Goal: Task Accomplishment & Management: Manage account settings

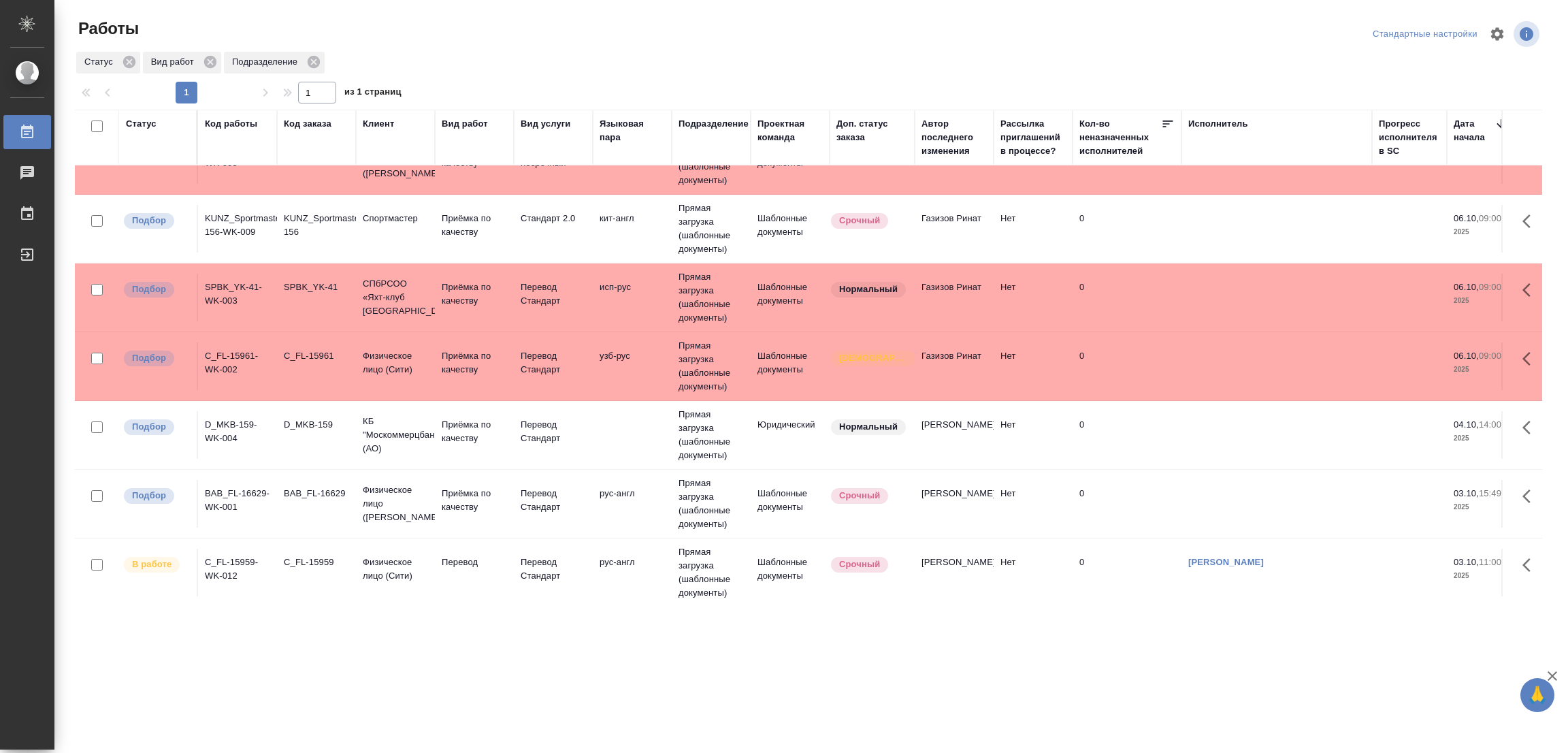
scroll to position [67, 0]
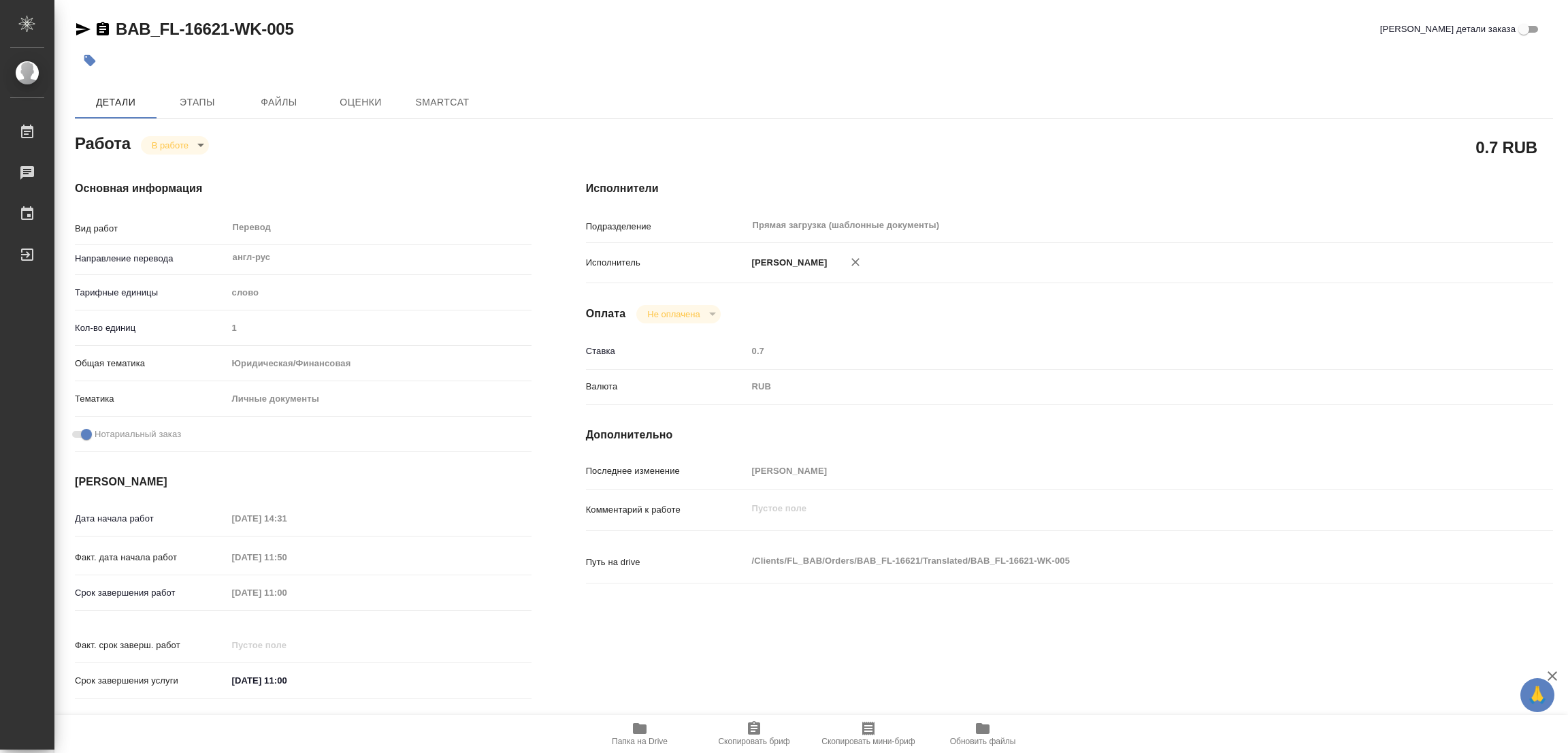
type textarea "x"
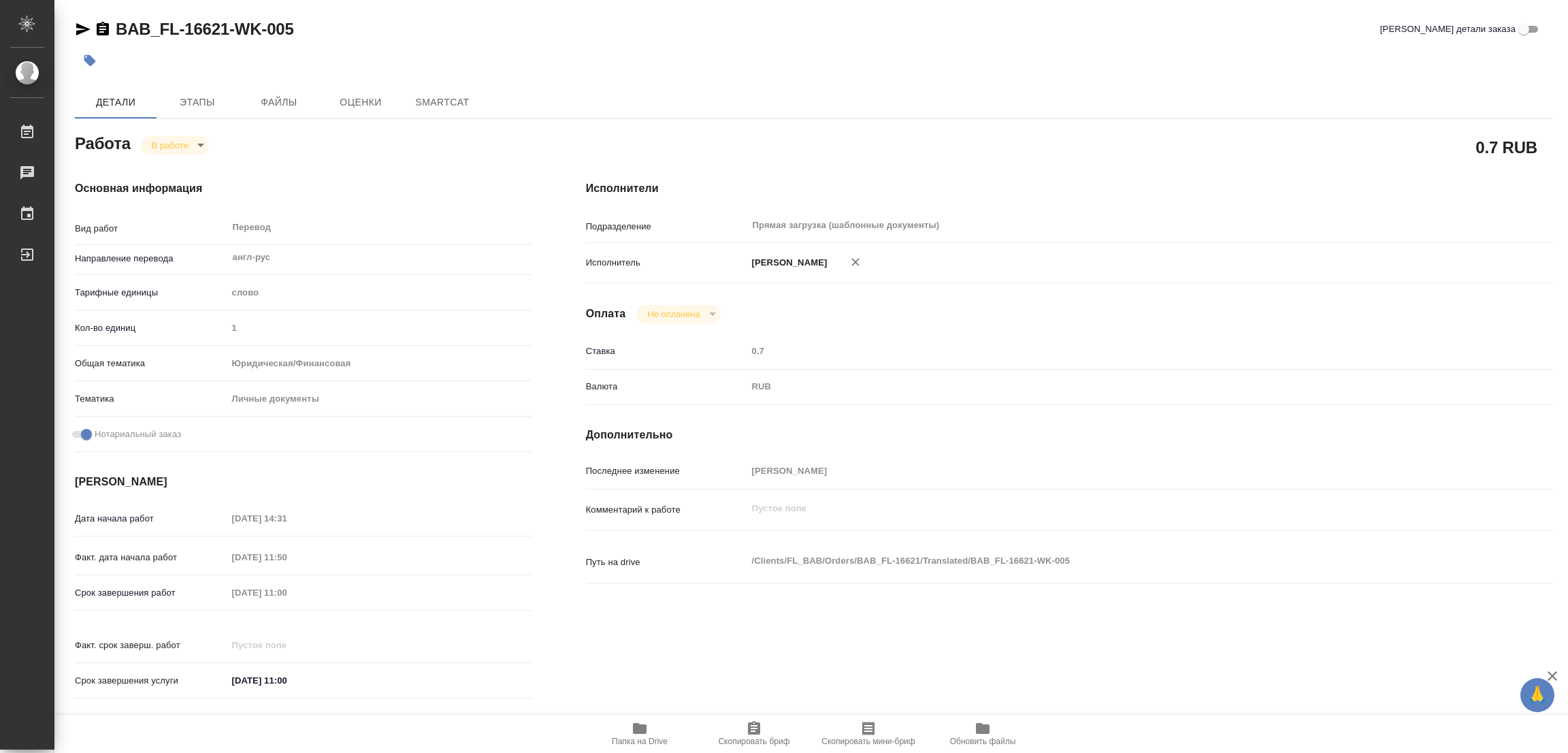
type textarea "x"
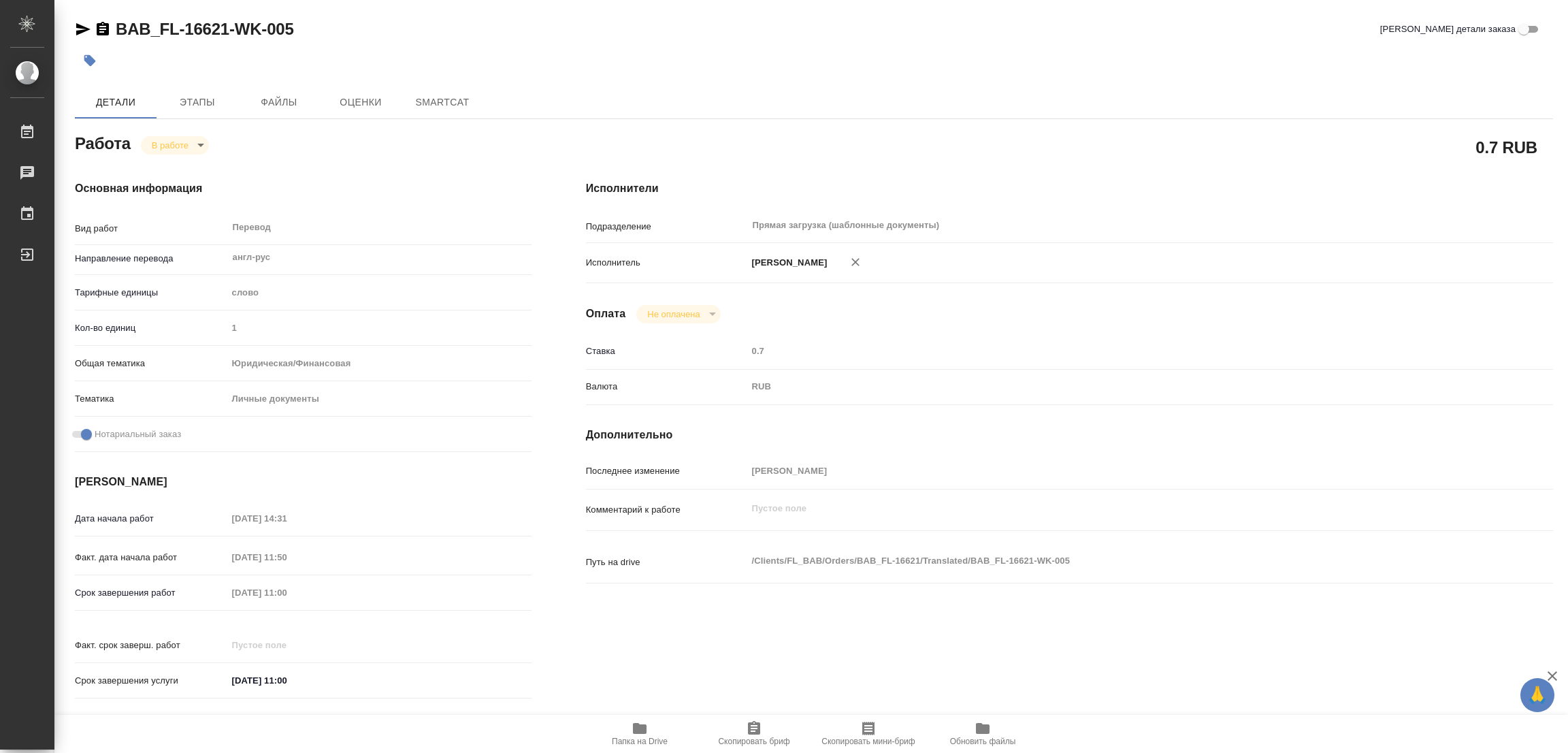
type textarea "x"
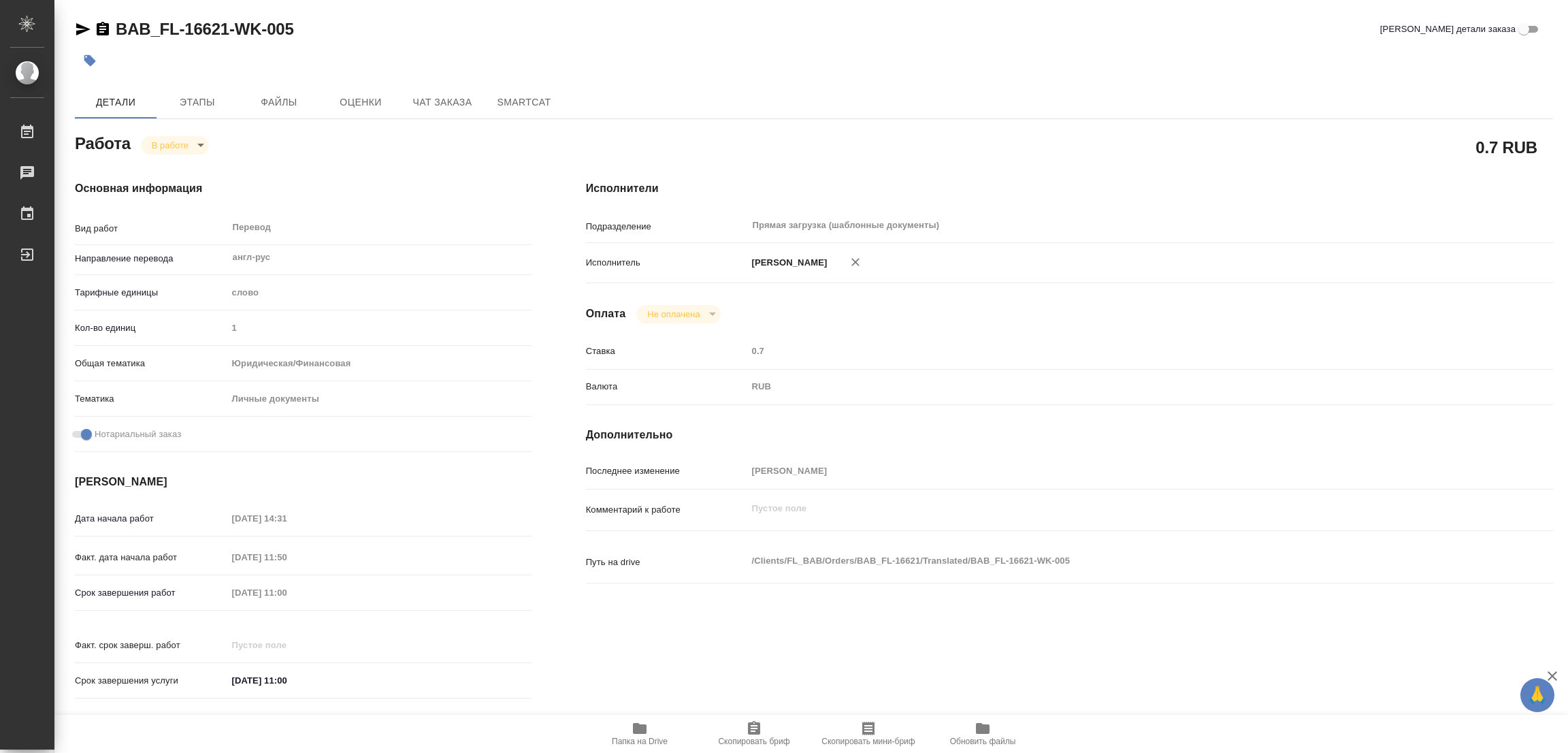
type textarea "x"
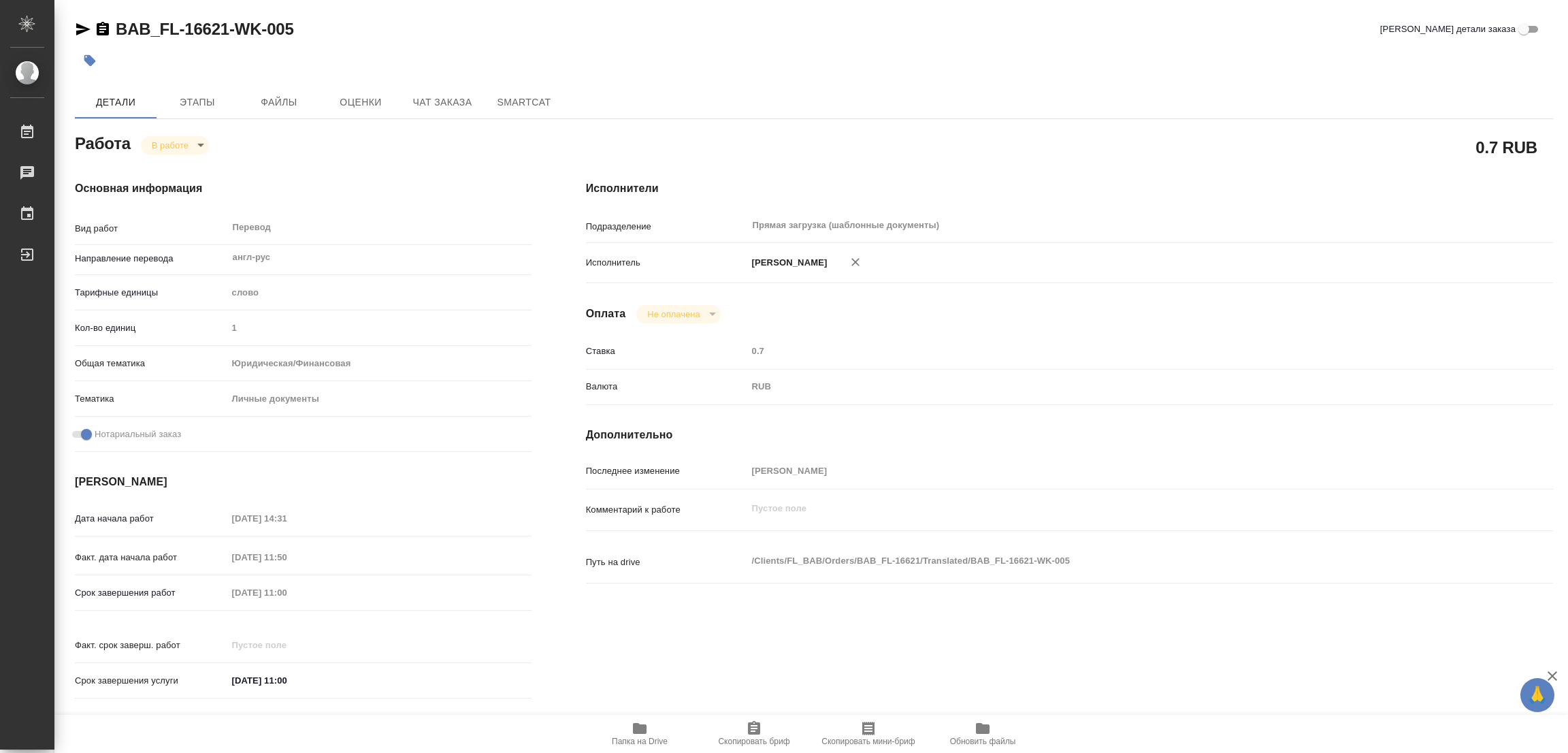
type textarea "x"
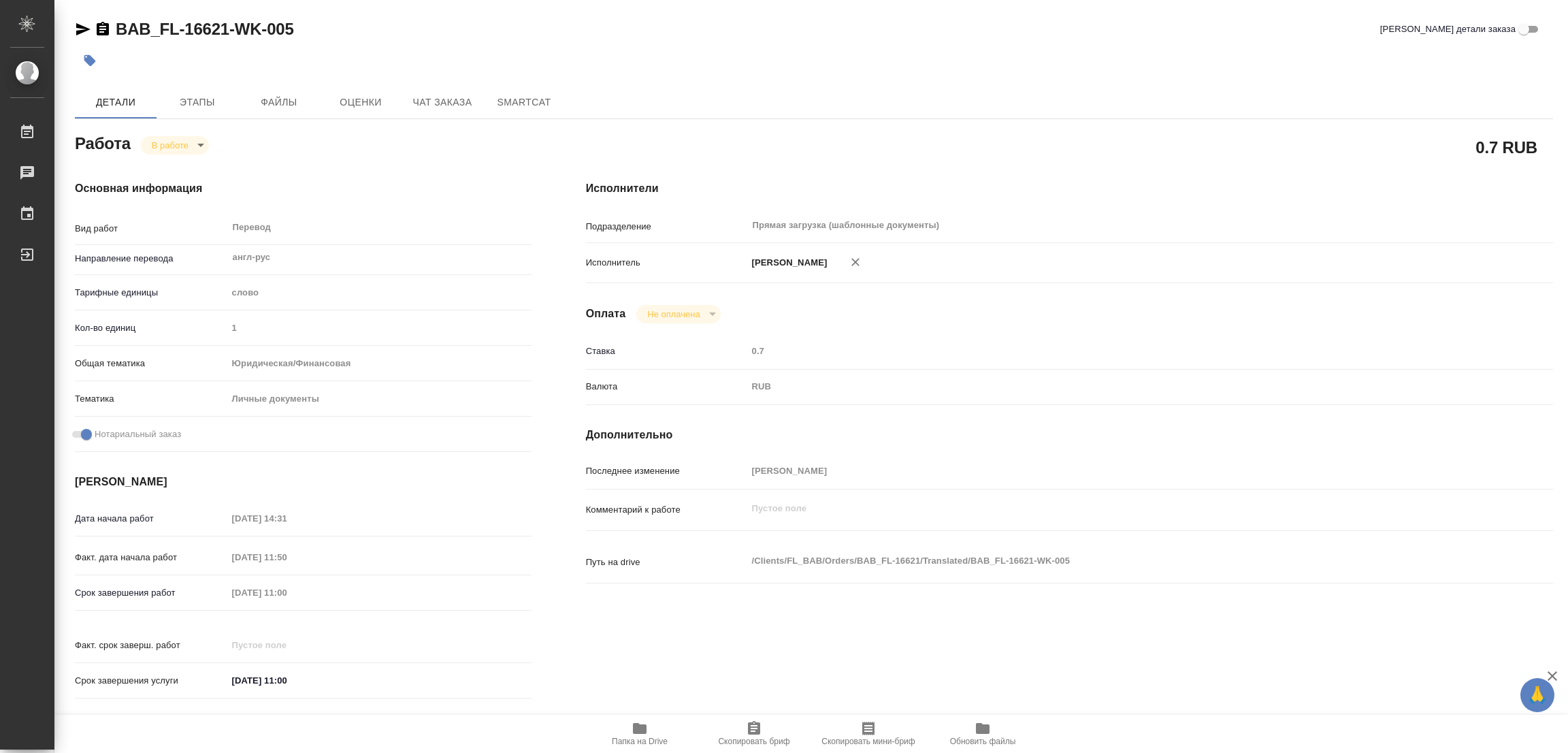
type textarea "x"
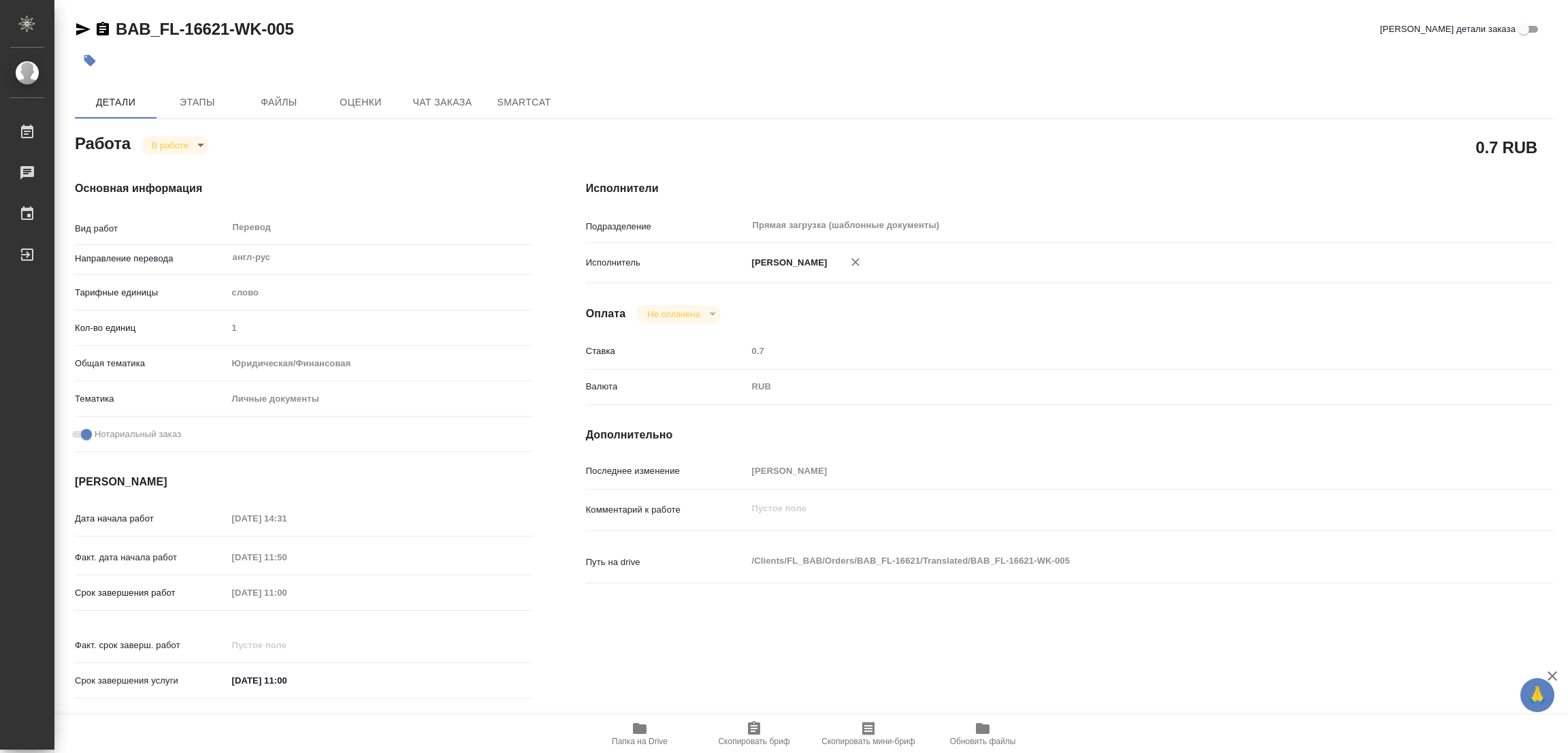
type textarea "x"
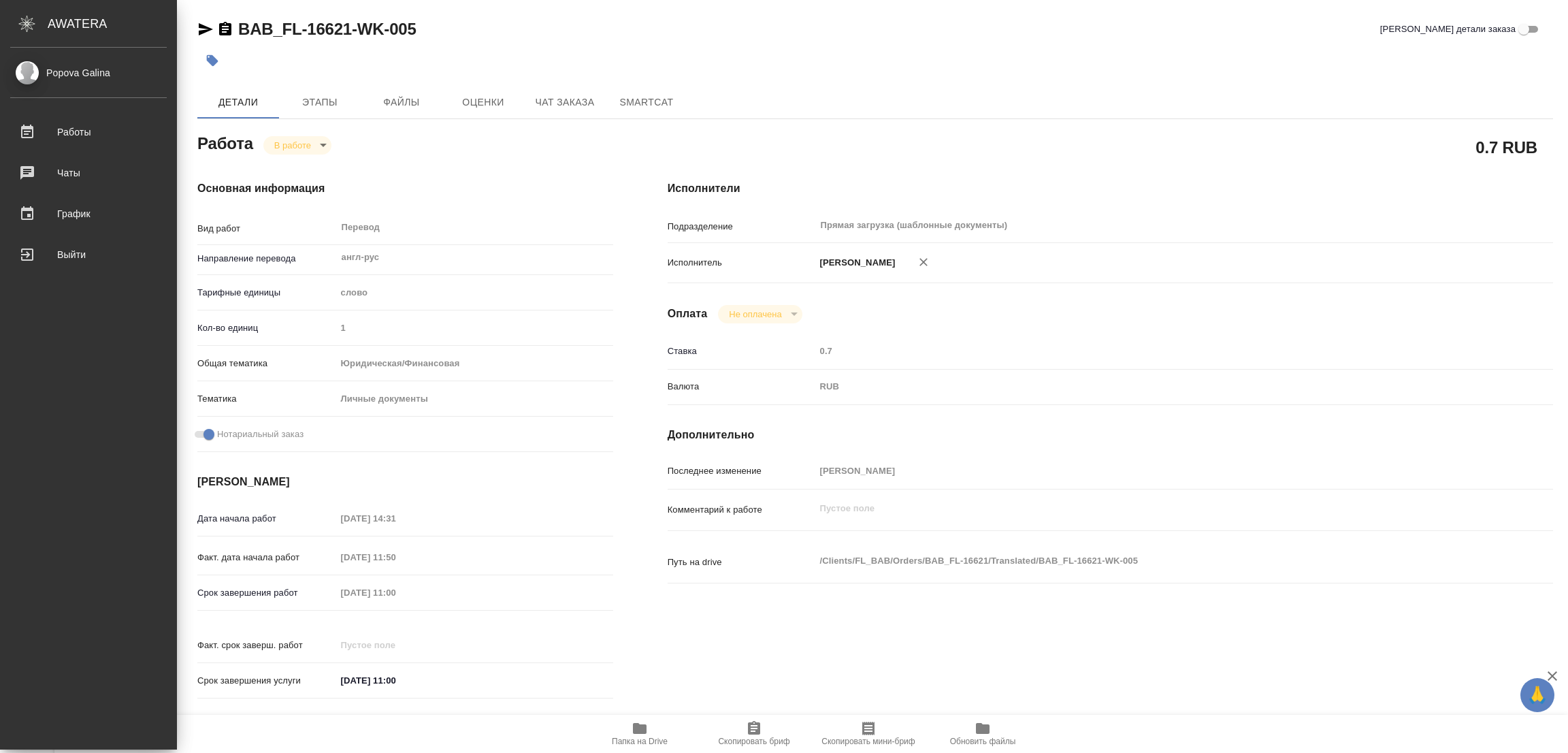
type textarea "x"
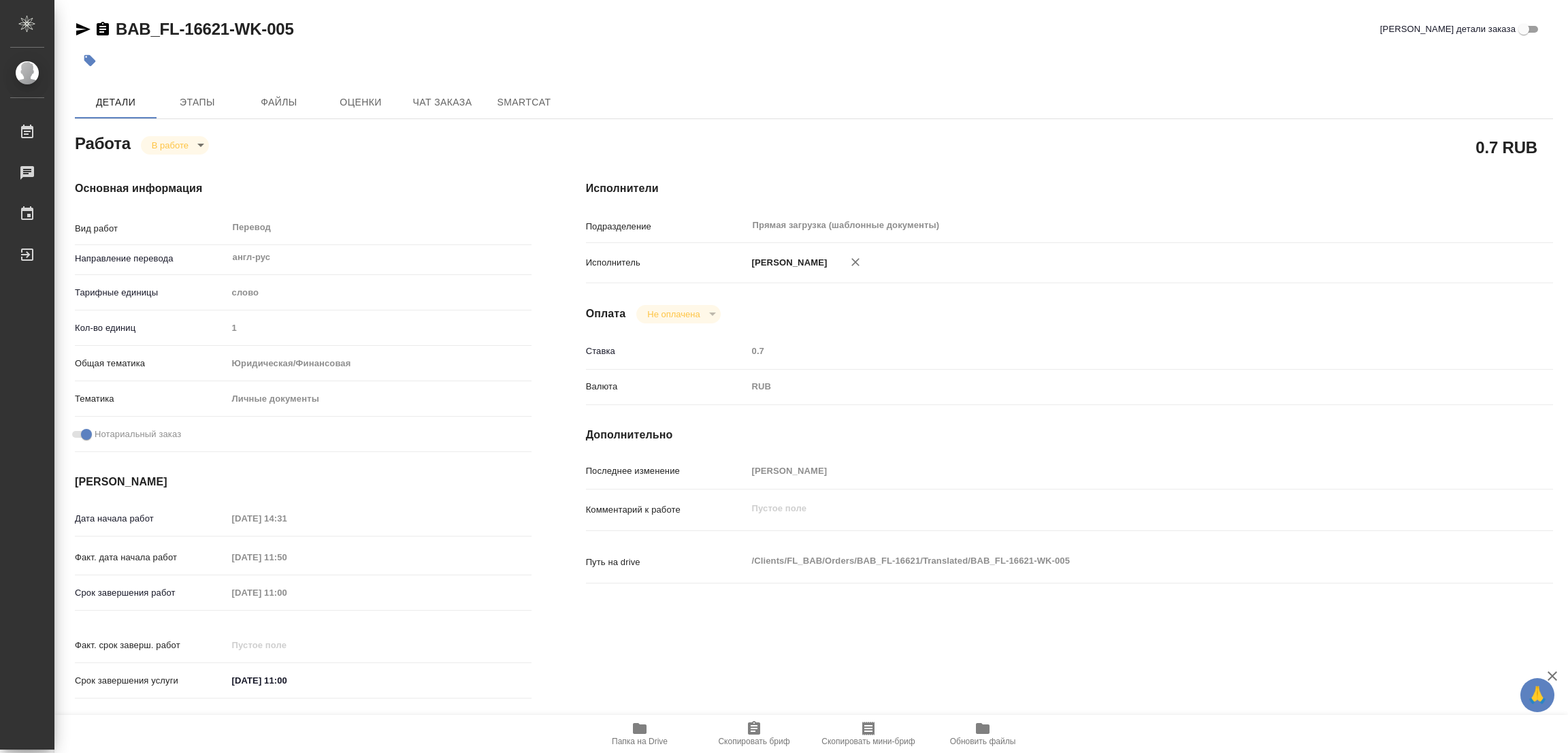
type textarea "x"
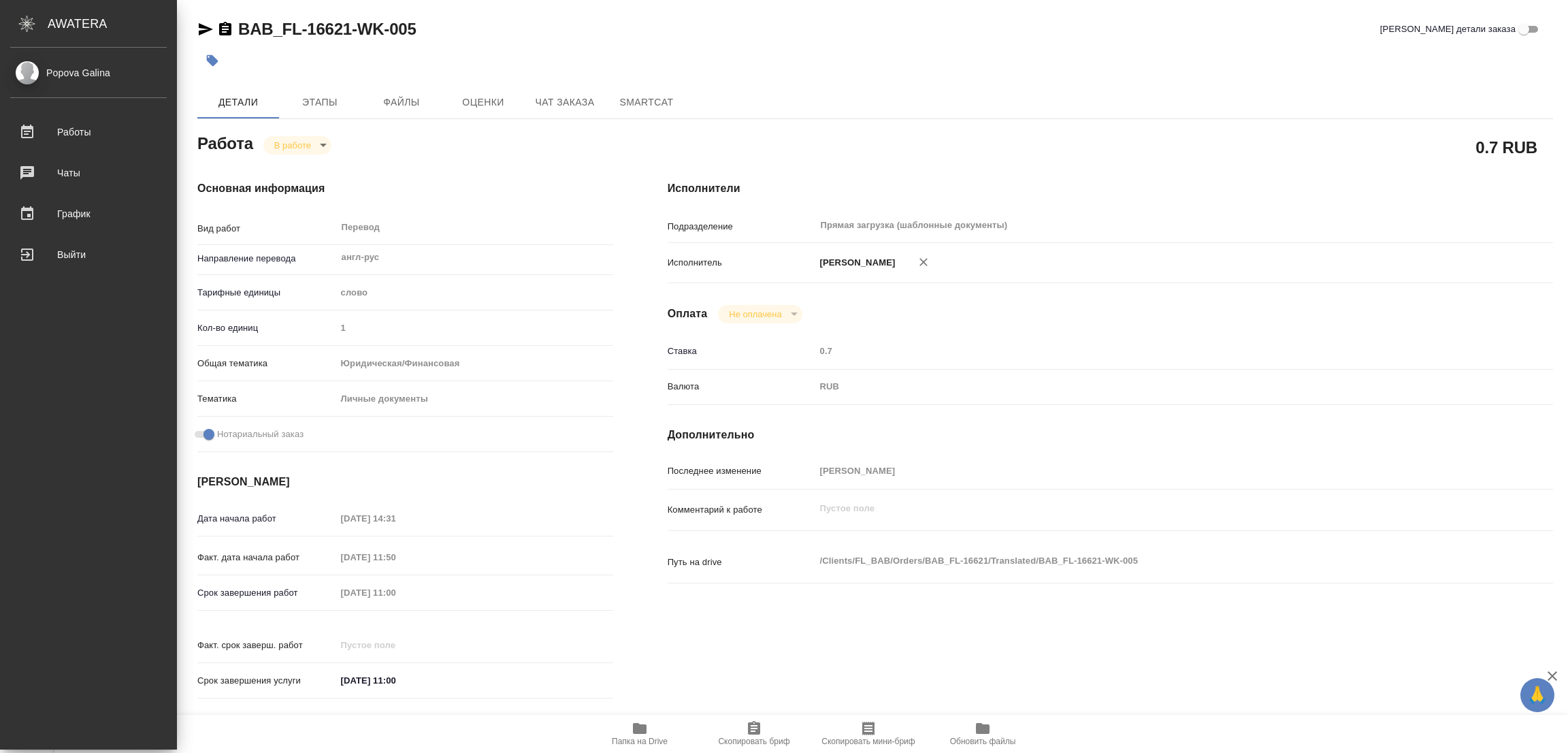
type textarea "x"
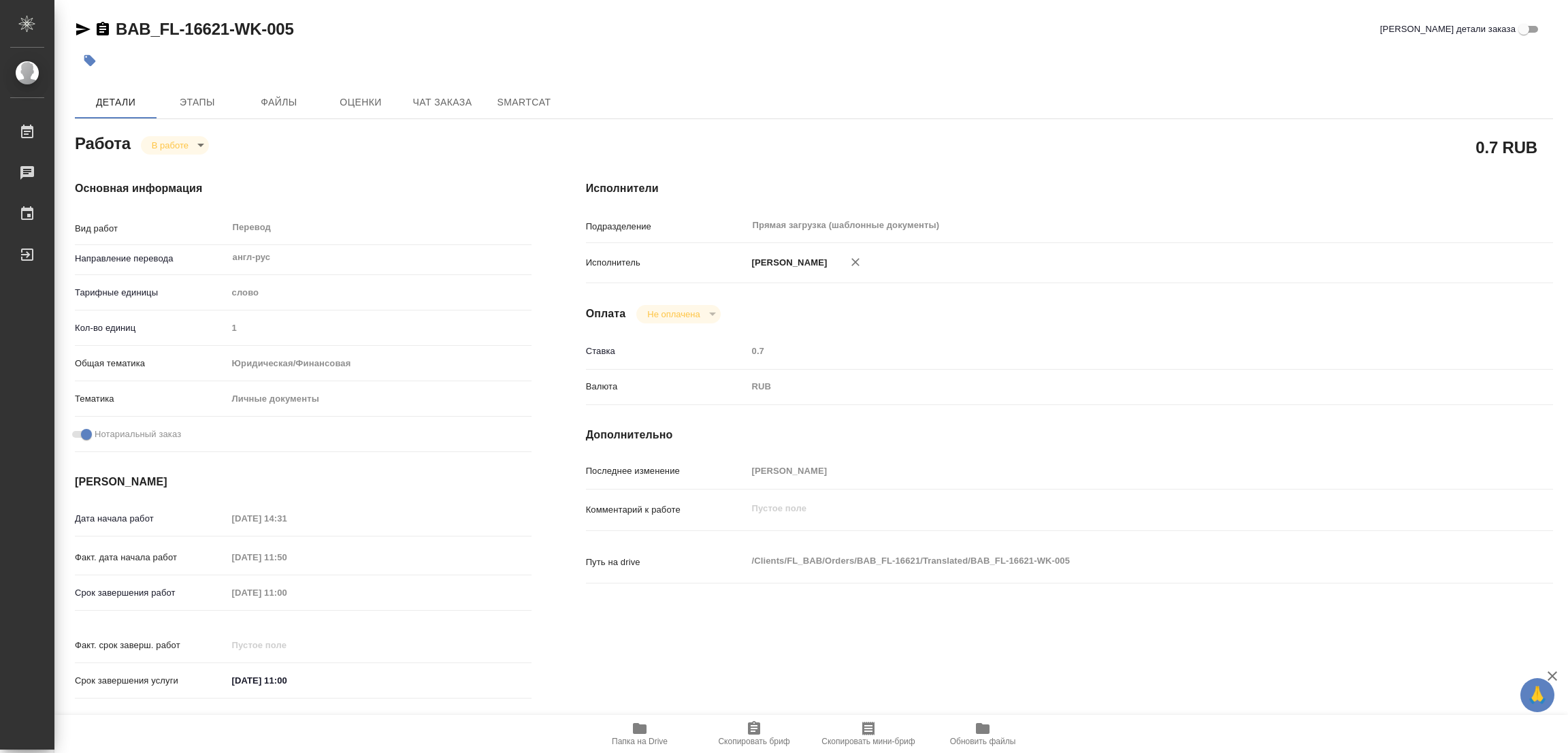
type textarea "x"
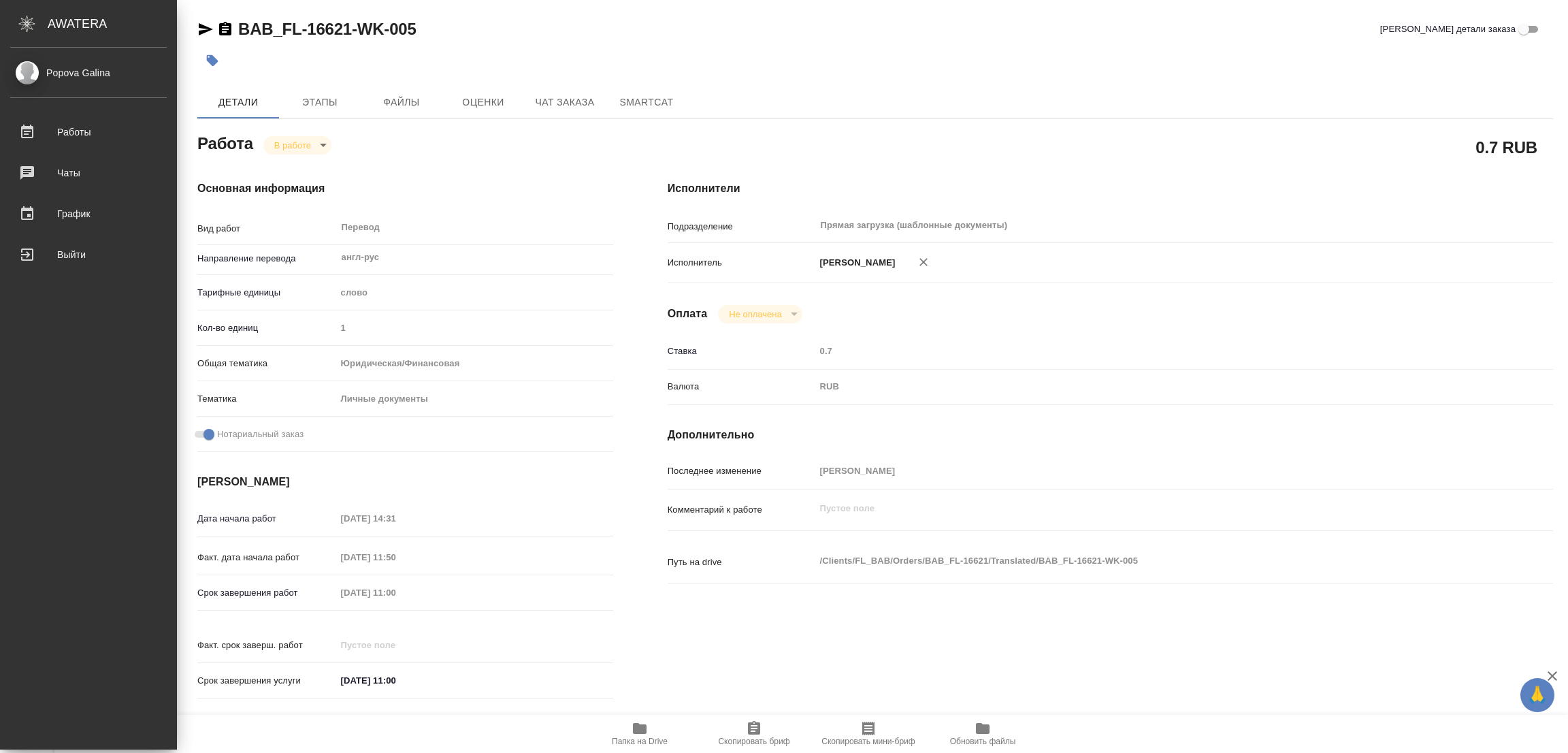
type textarea "x"
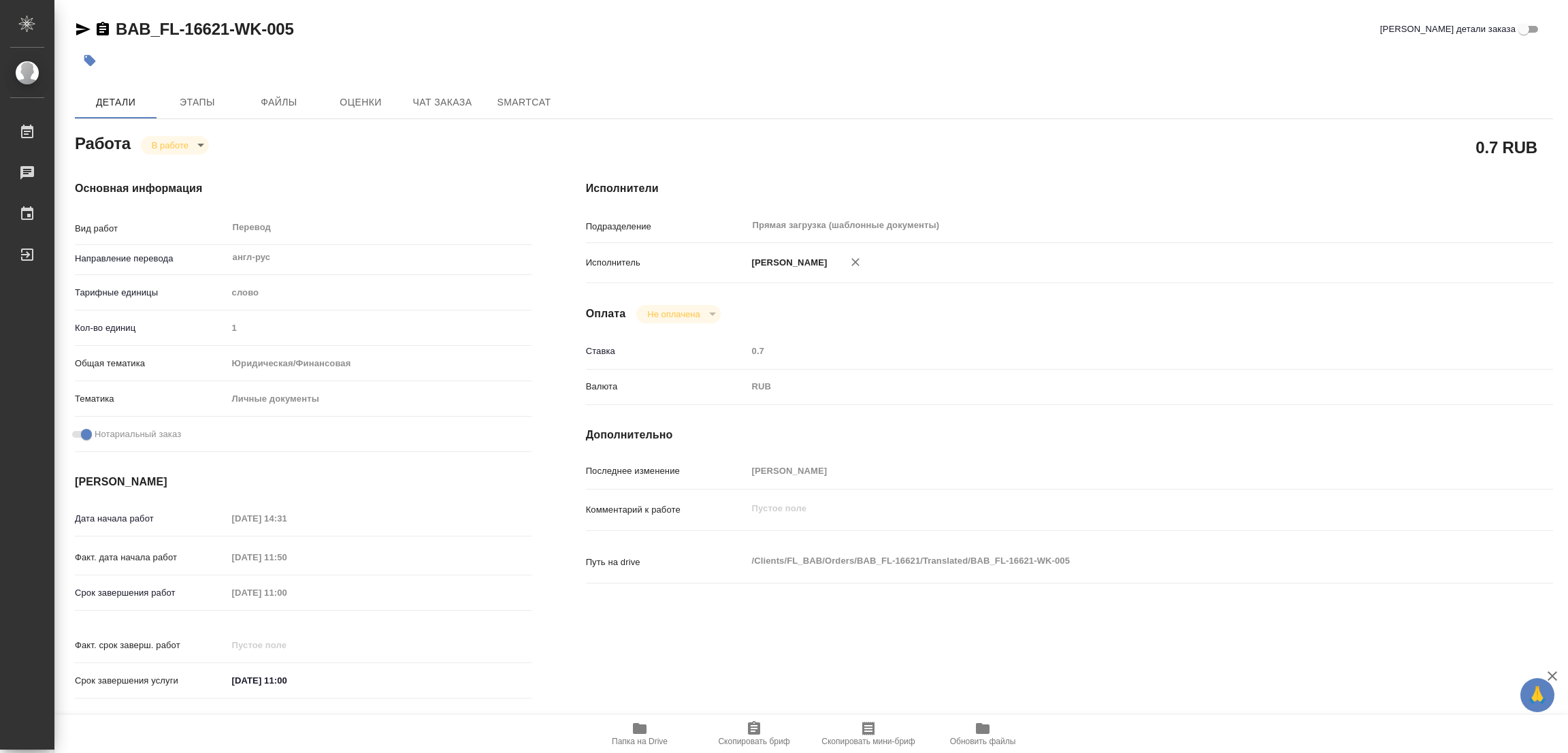
type textarea "x"
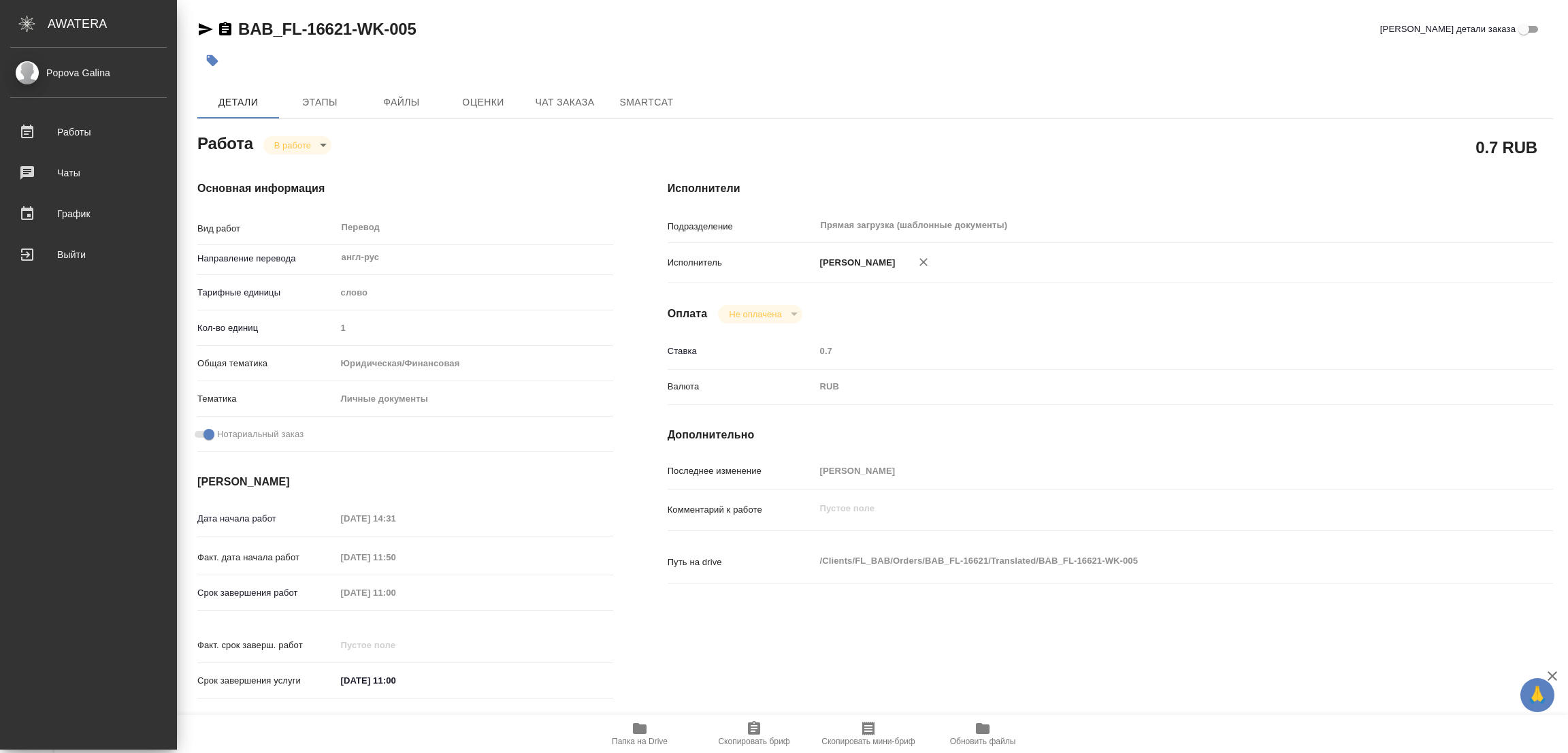
type textarea "x"
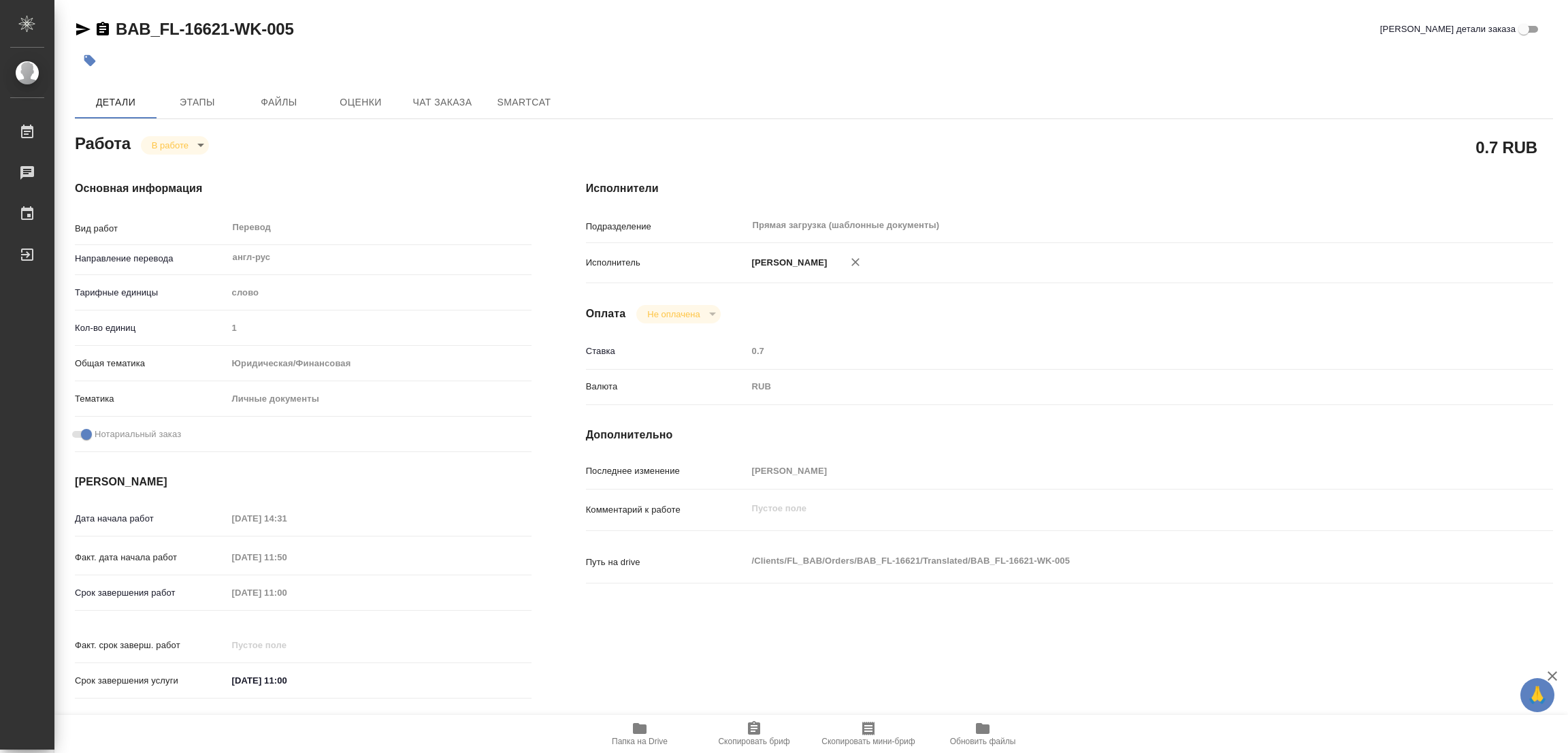
type textarea "x"
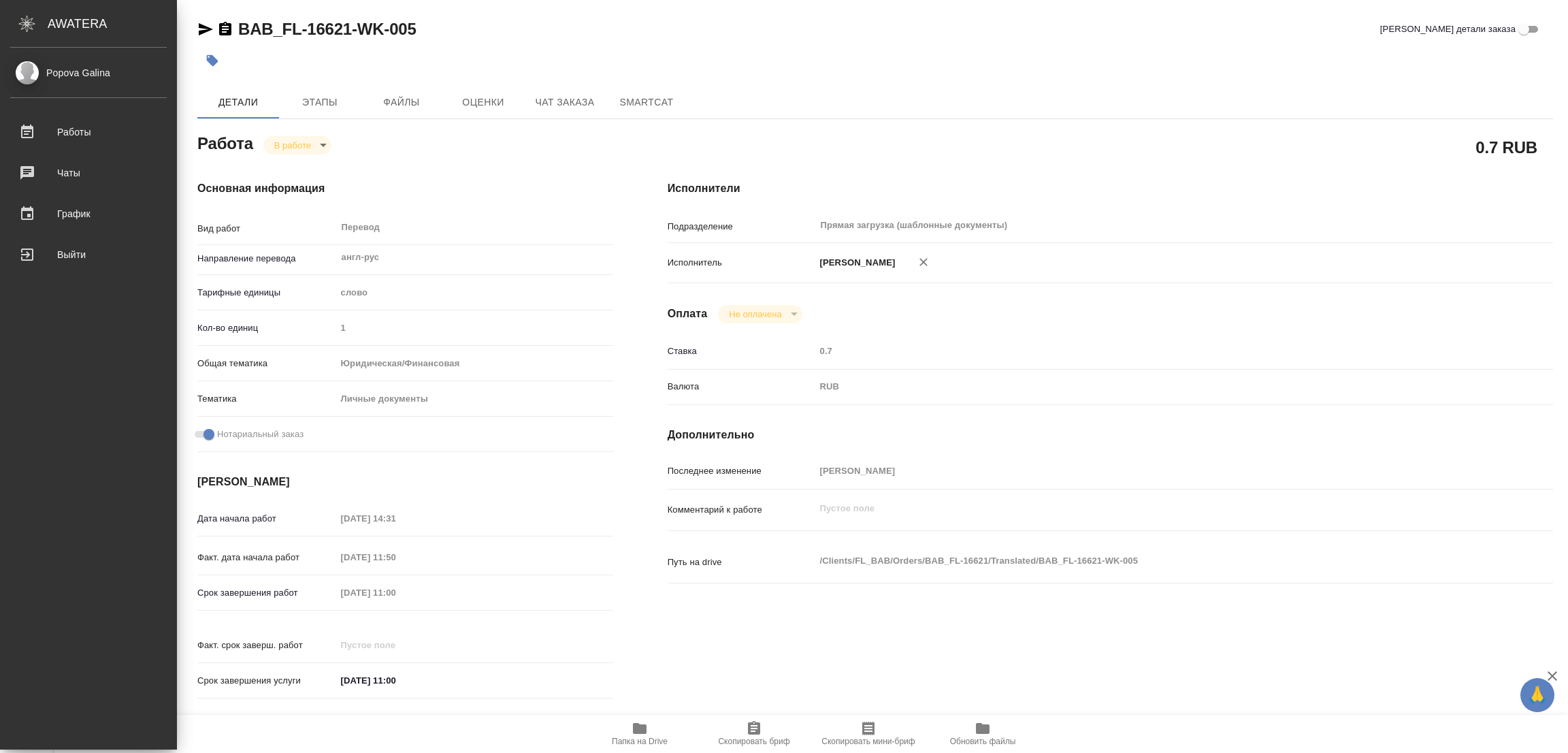
type textarea "x"
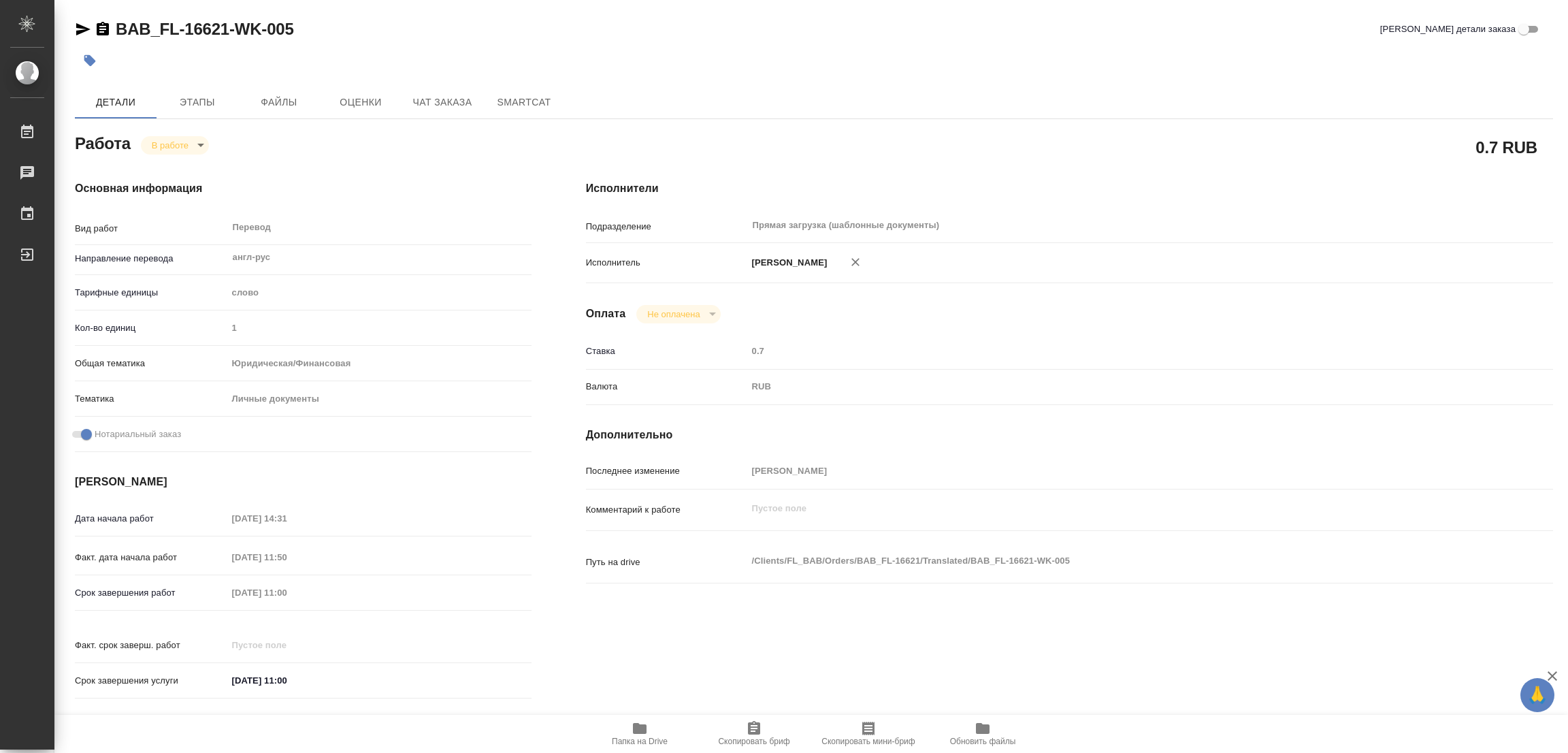
drag, startPoint x: 1082, startPoint y: 69, endPoint x: 824, endPoint y: 653, distance: 638.5
click at [824, 653] on div "Исполнители Подразделение Прямая загрузка (шаблонные документы) ​ Исполнитель П…" at bounding box center [1069, 444] width 1021 height 582
click at [640, 732] on icon "button" at bounding box center [639, 729] width 14 height 11
click at [197, 96] on span "Этапы" at bounding box center [197, 103] width 65 height 17
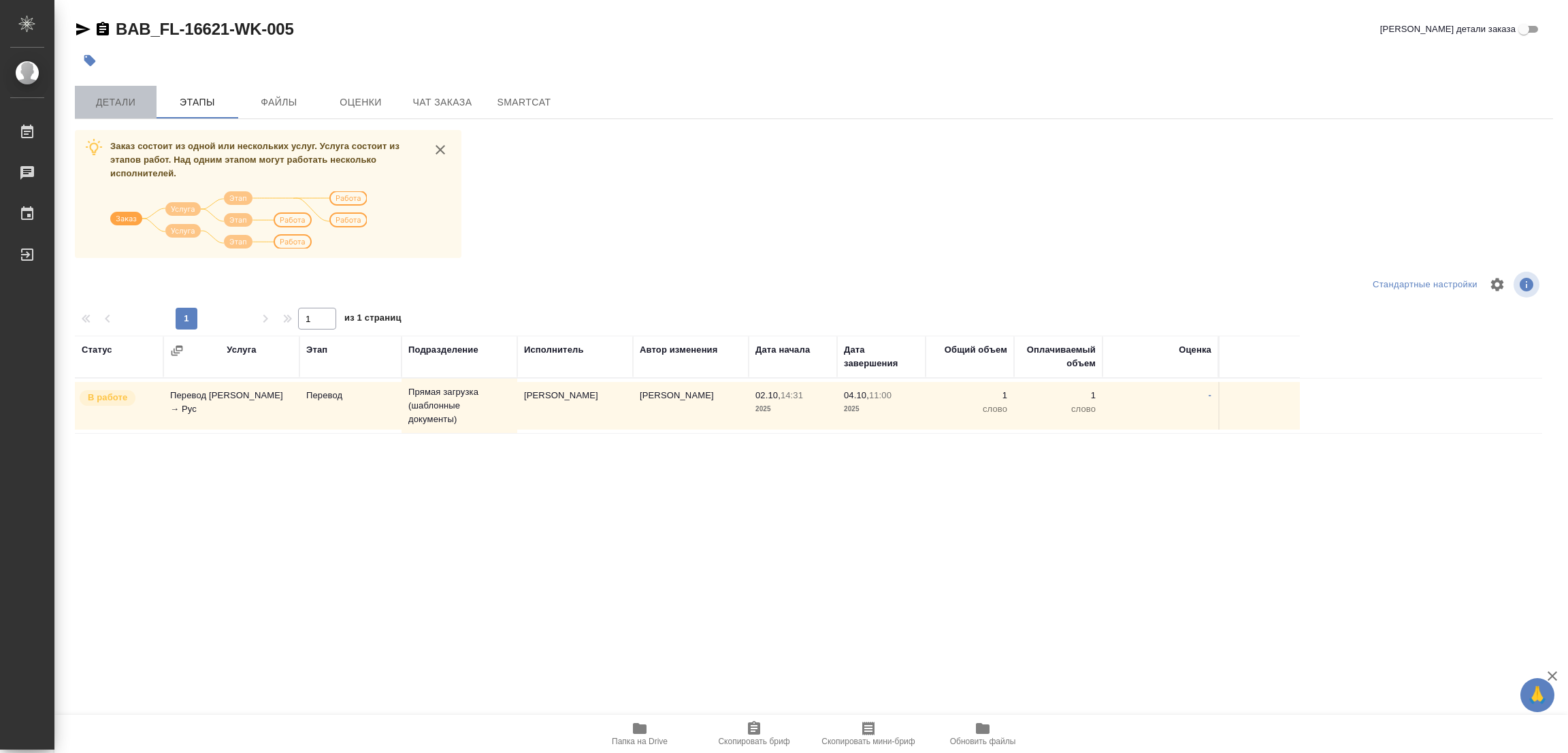
click at [116, 99] on span "Детали" at bounding box center [115, 103] width 65 height 17
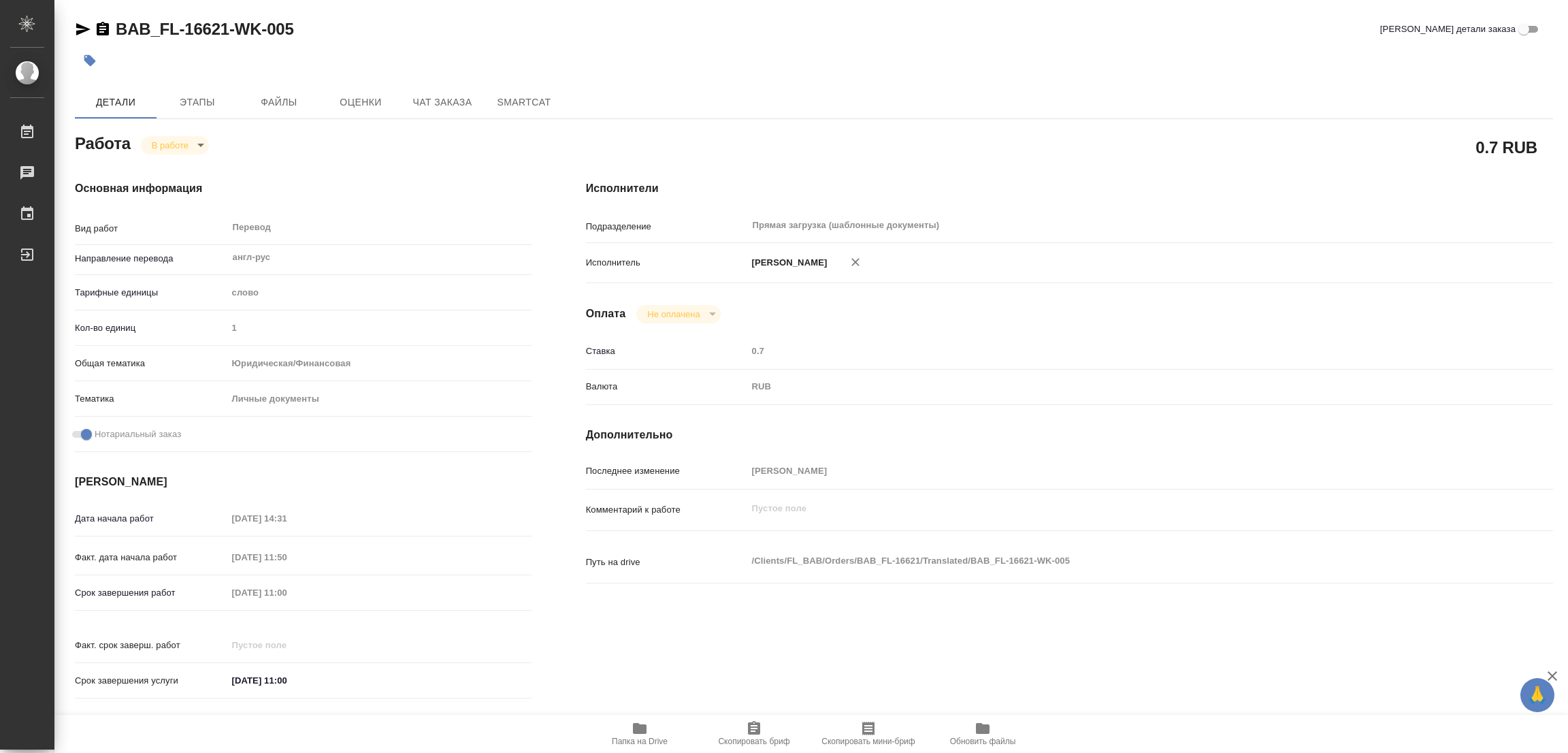
type textarea "x"
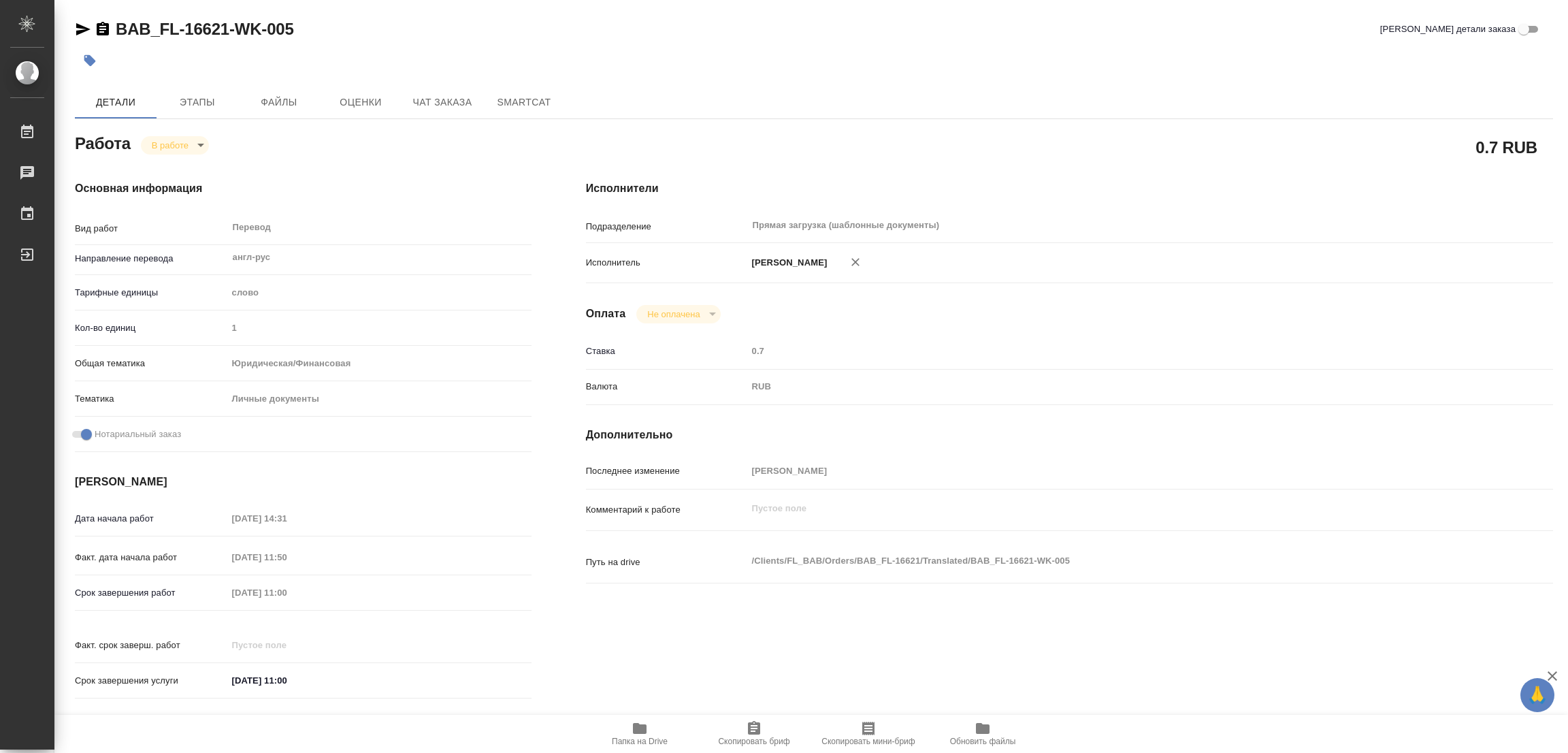
type textarea "x"
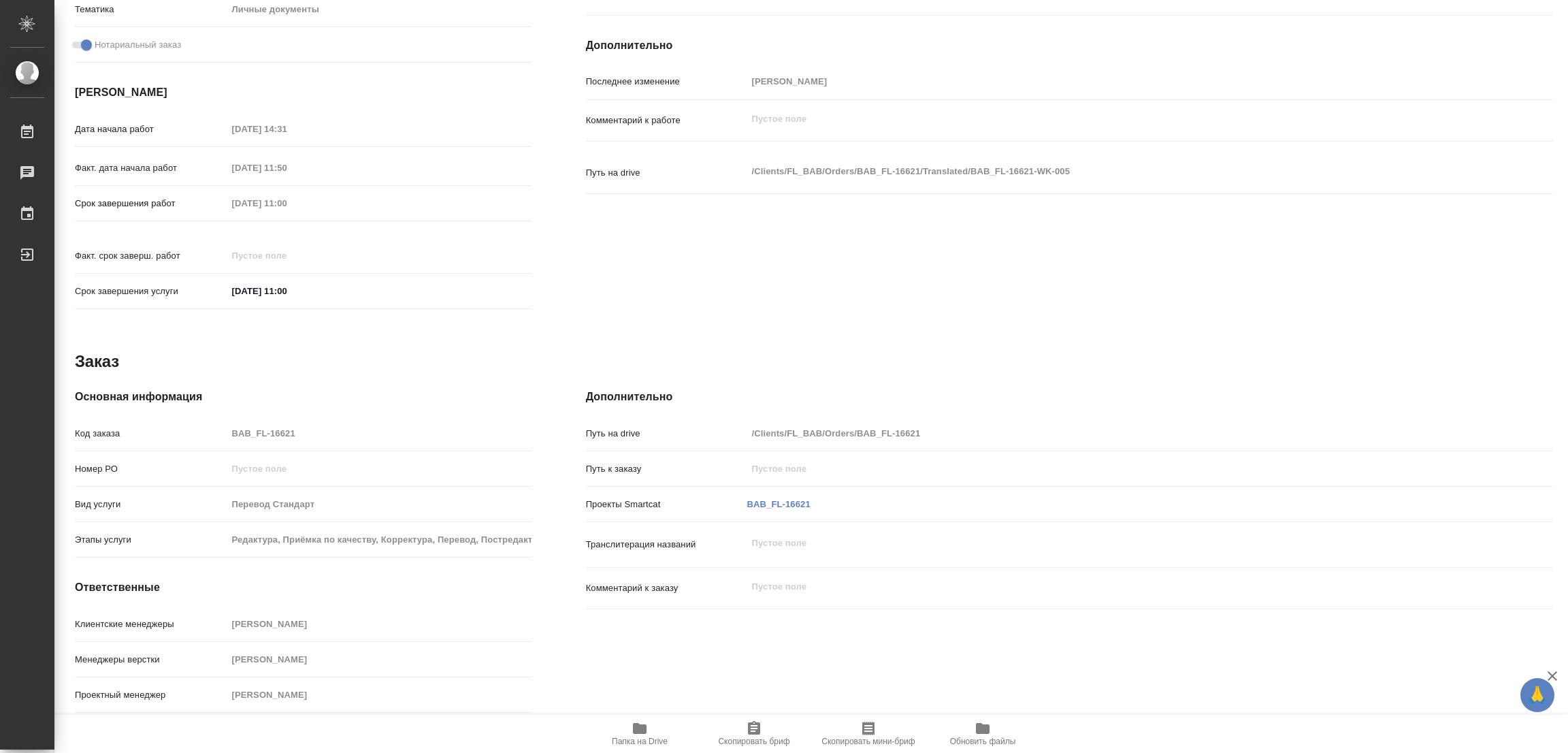
type textarea "x"
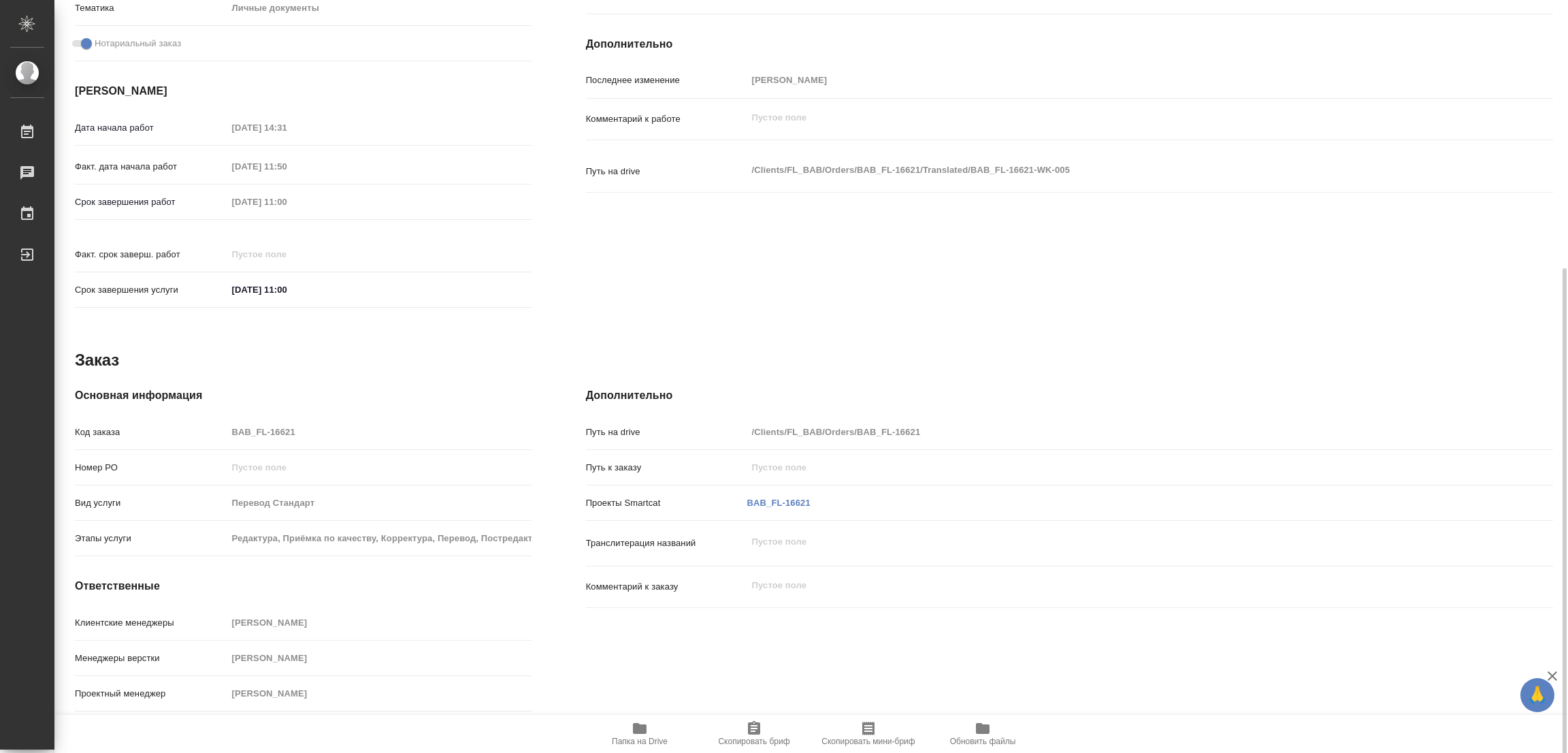
scroll to position [405, 0]
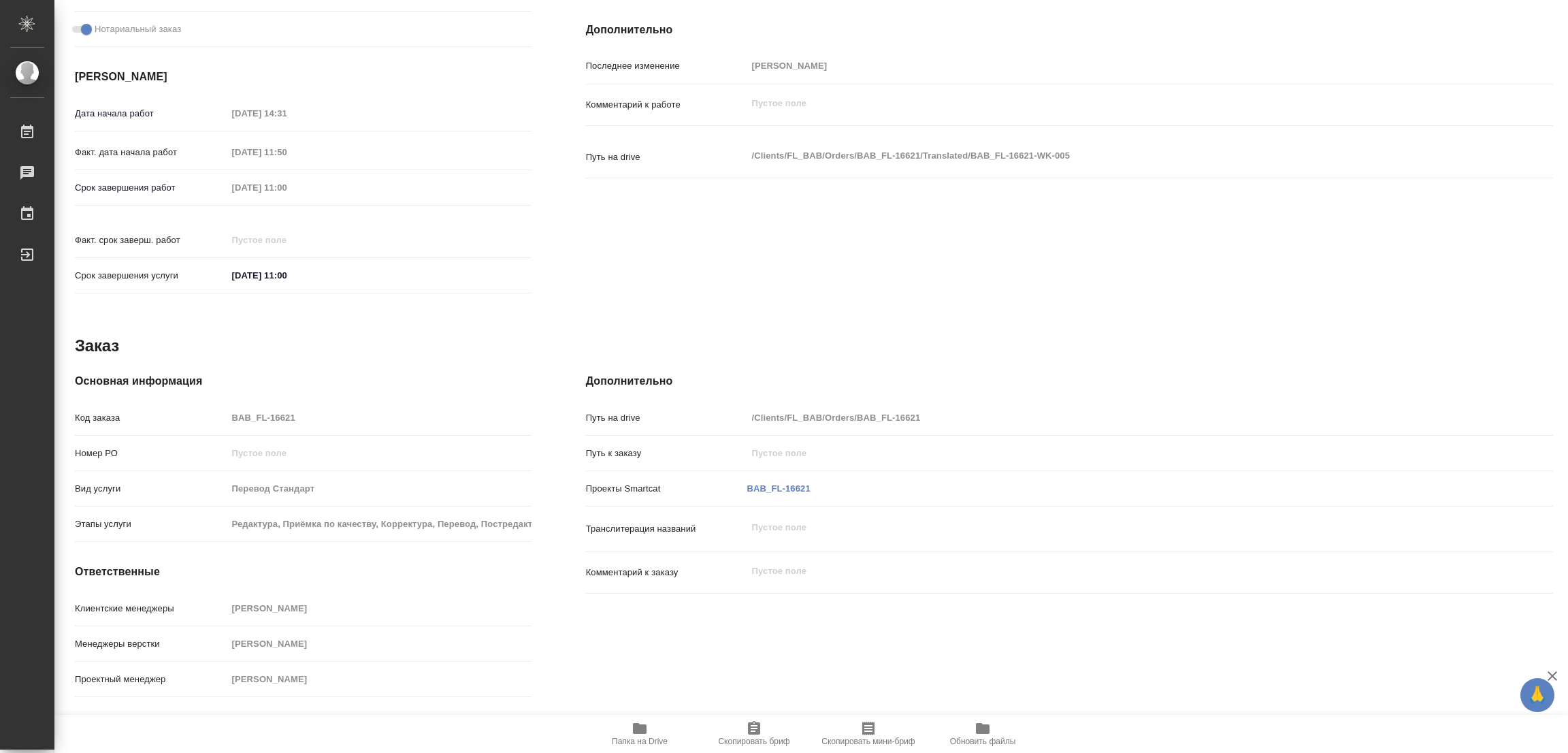
click at [215, 233] on p "Факт. срок заверш. работ" at bounding box center [151, 240] width 152 height 14
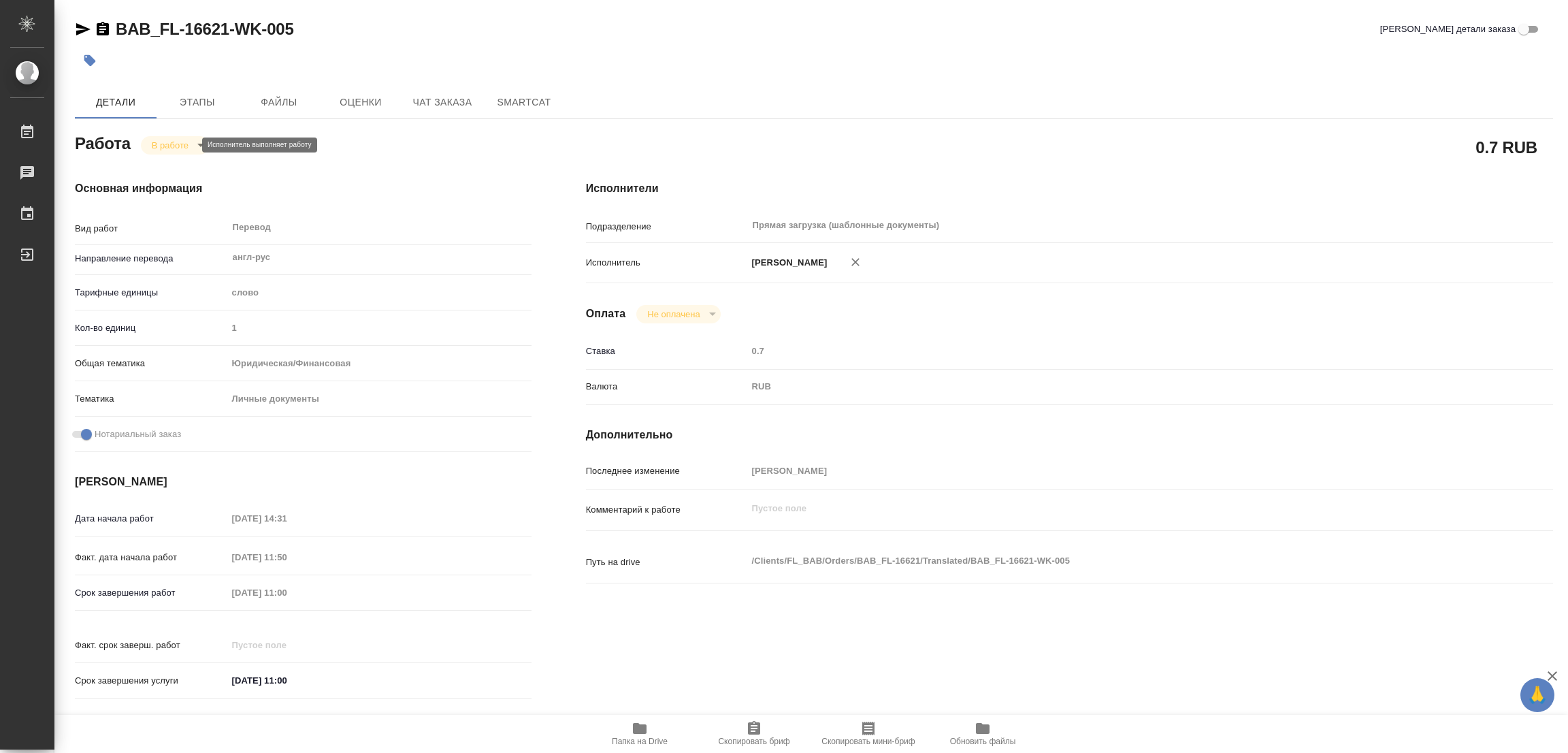
click at [178, 151] on body "🙏 .cls-1 fill:#fff; AWATERA Popova Galina Работы 0 Чаты График Выйти BAB_FL-166…" at bounding box center [784, 376] width 1568 height 753
click at [170, 164] on button "Выполнен" at bounding box center [176, 168] width 50 height 15
type textarea "x"
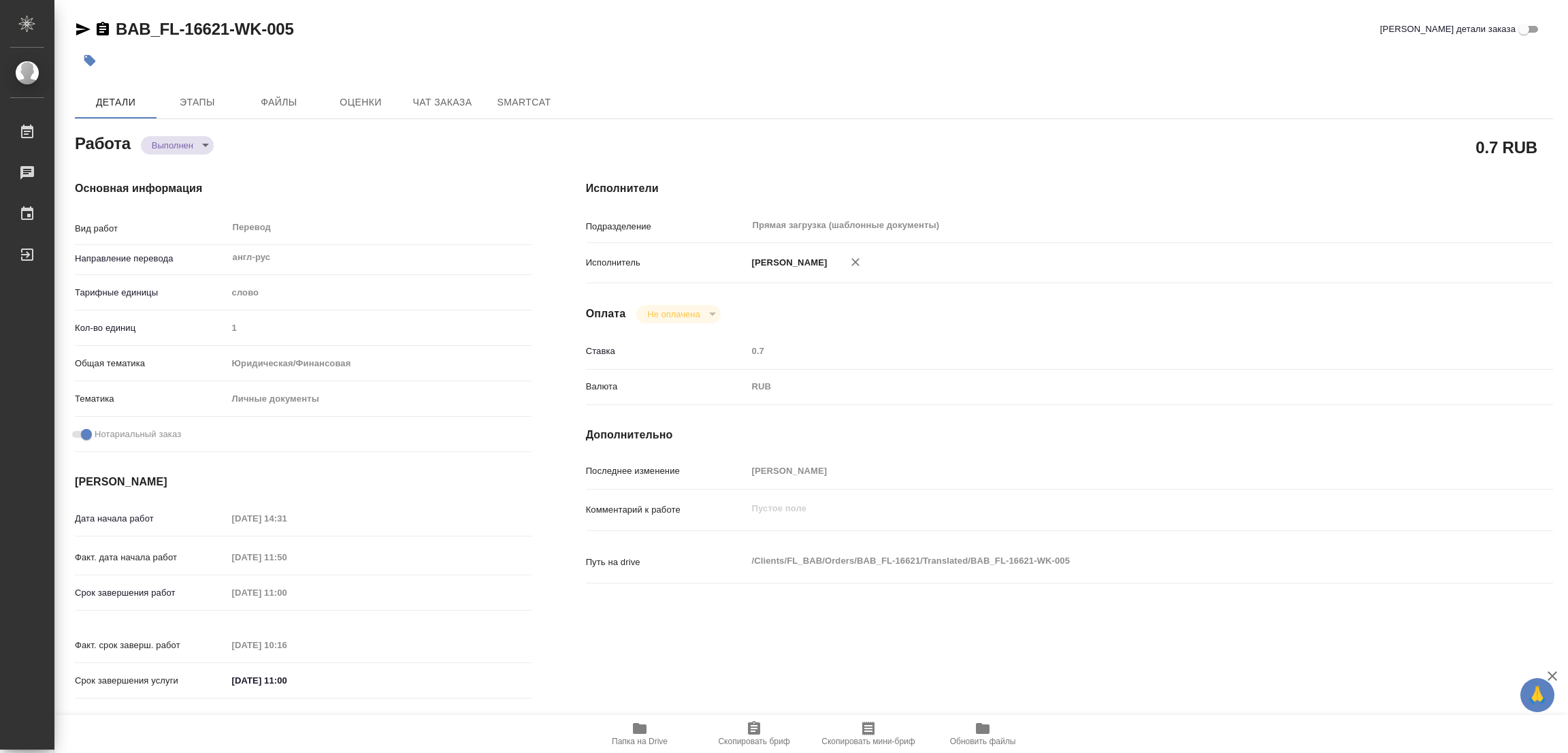
type textarea "x"
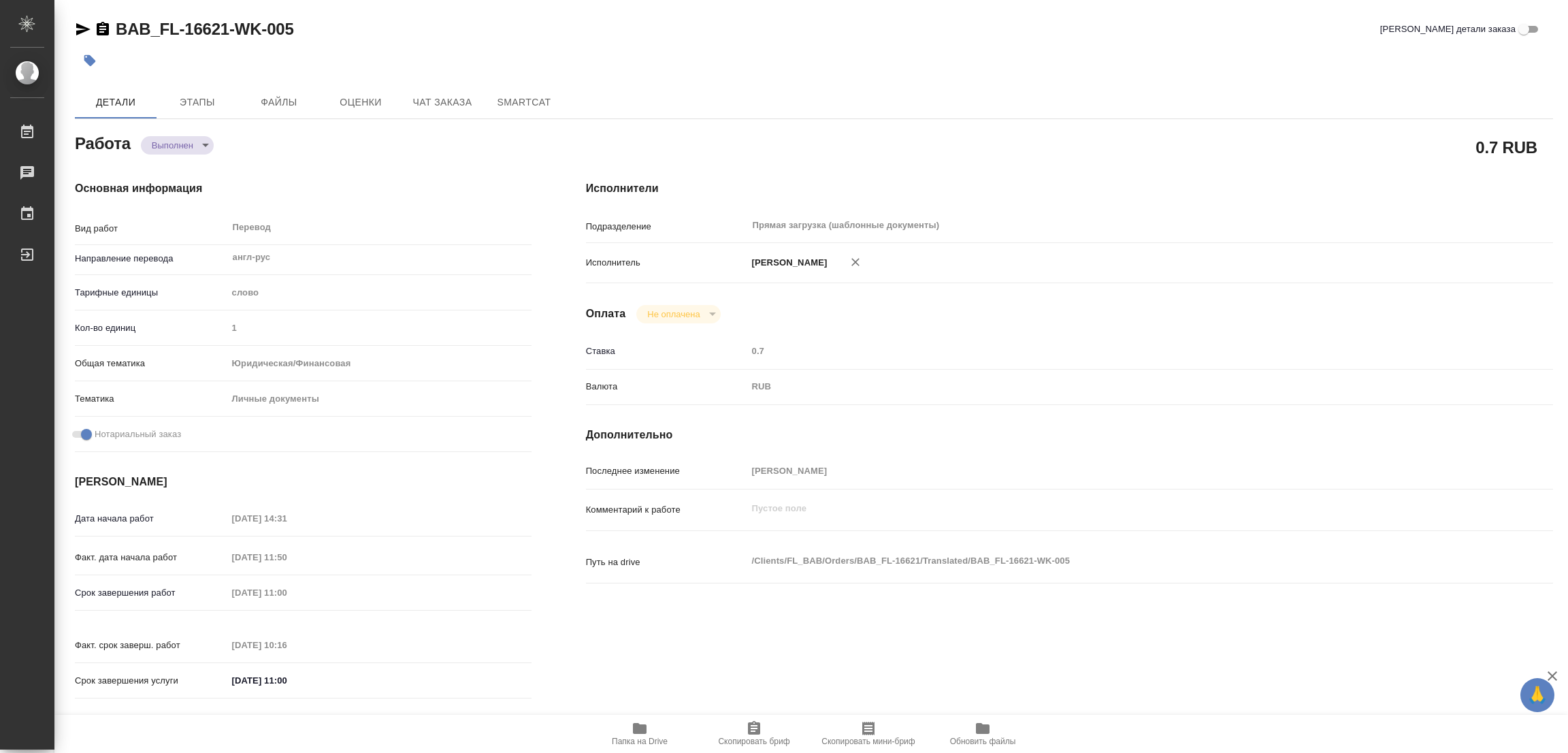
type textarea "x"
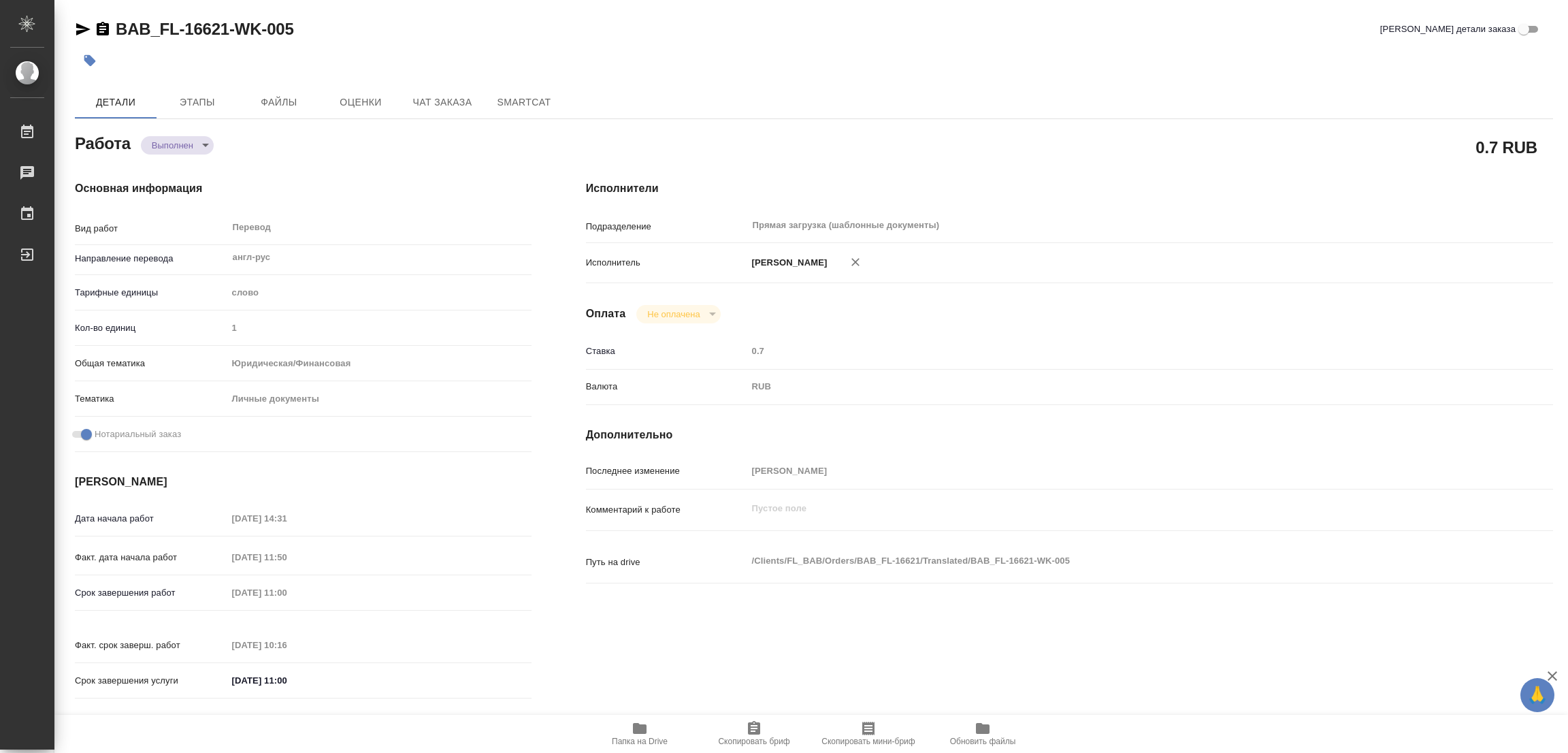
type textarea "x"
click at [95, 58] on icon "button" at bounding box center [90, 60] width 14 height 14
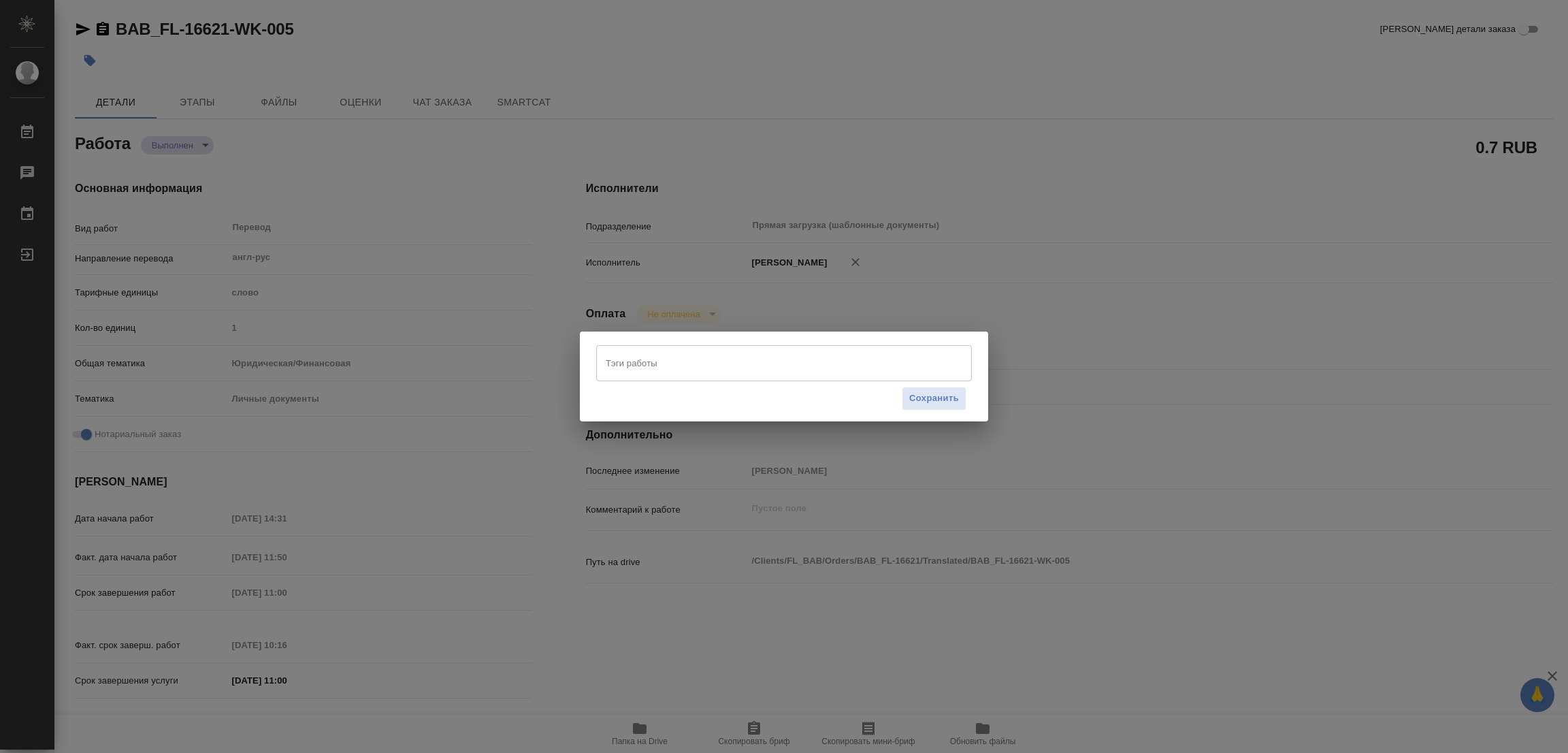
type textarea "x"
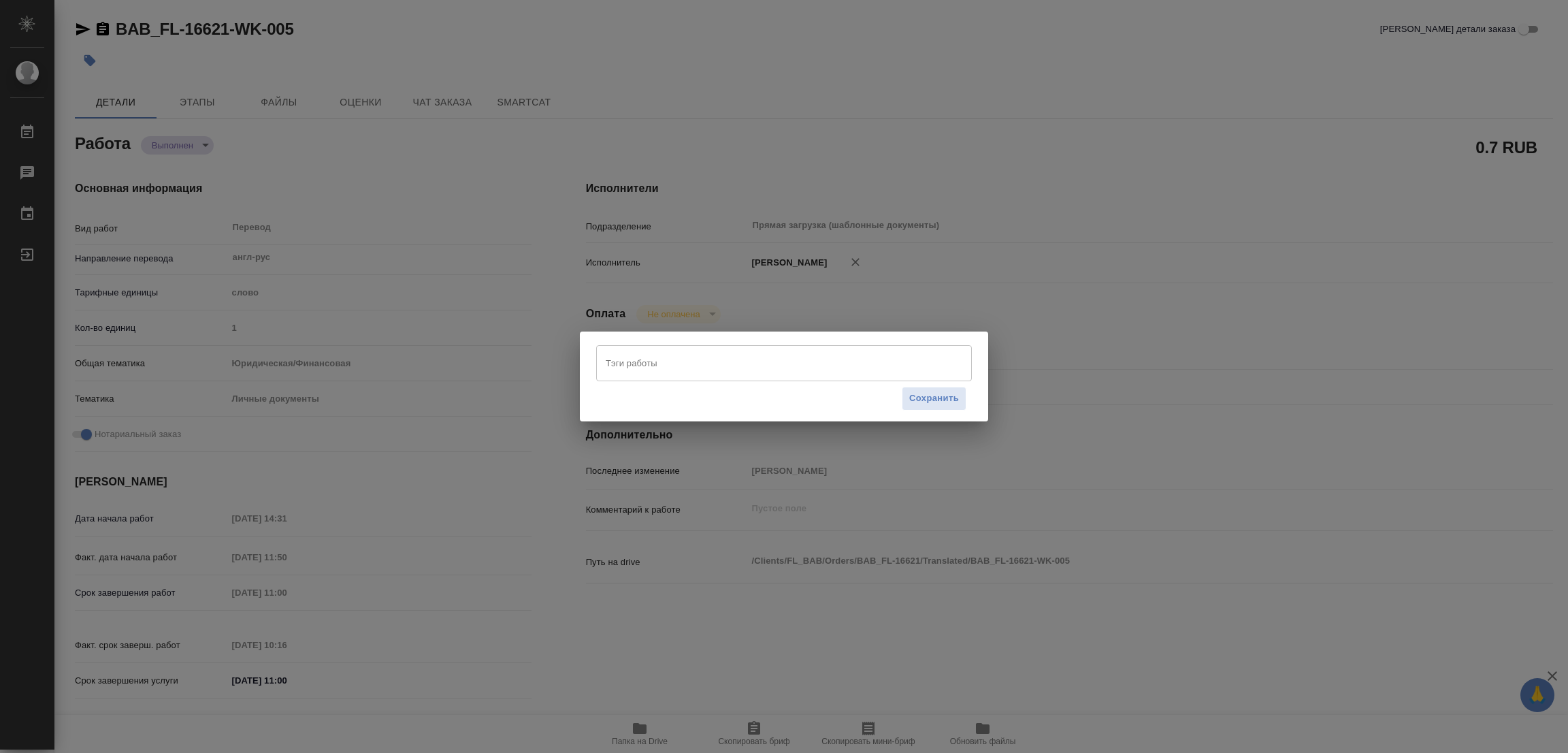
click at [634, 361] on input "Тэги работы" at bounding box center [770, 363] width 337 height 23
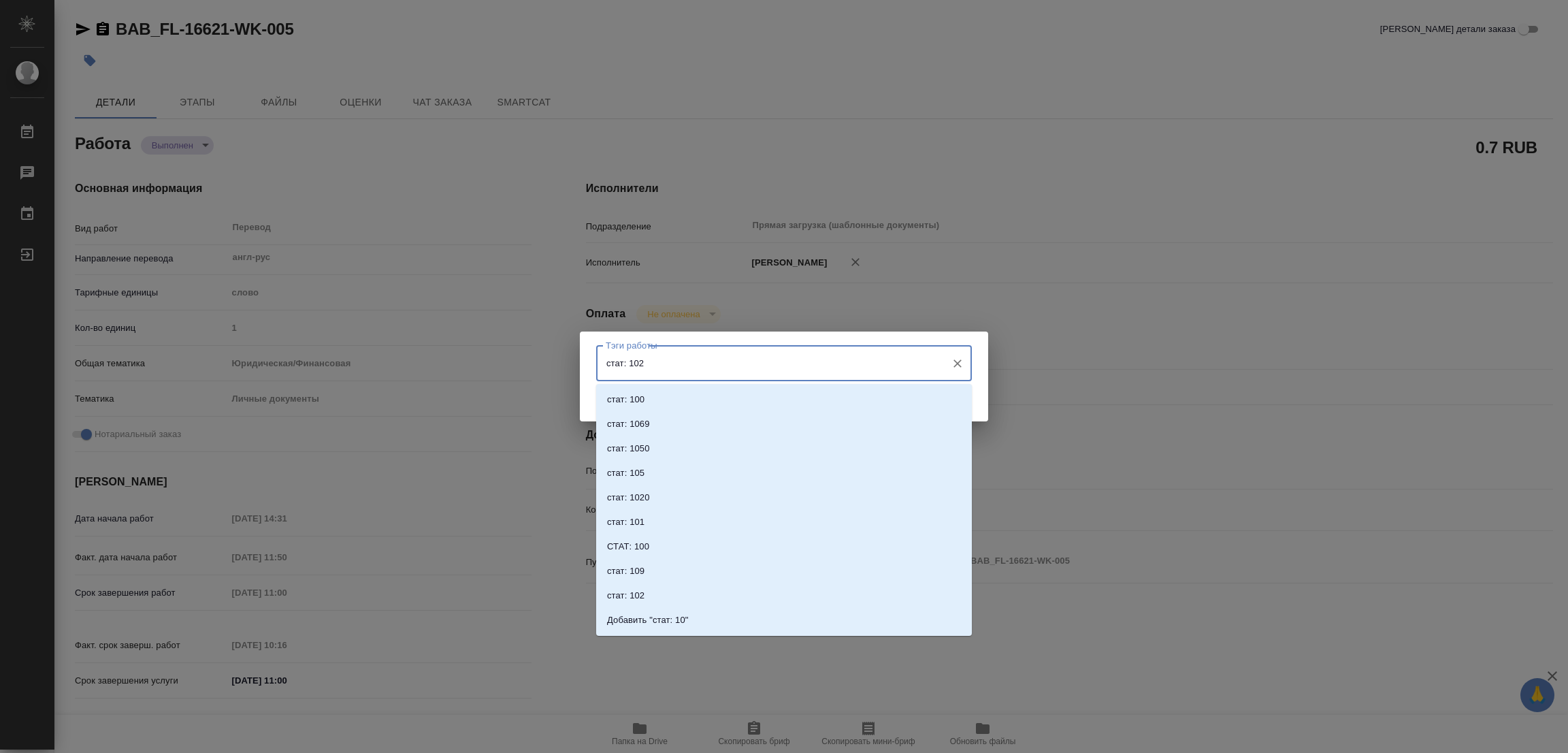
type input "стат: 1024"
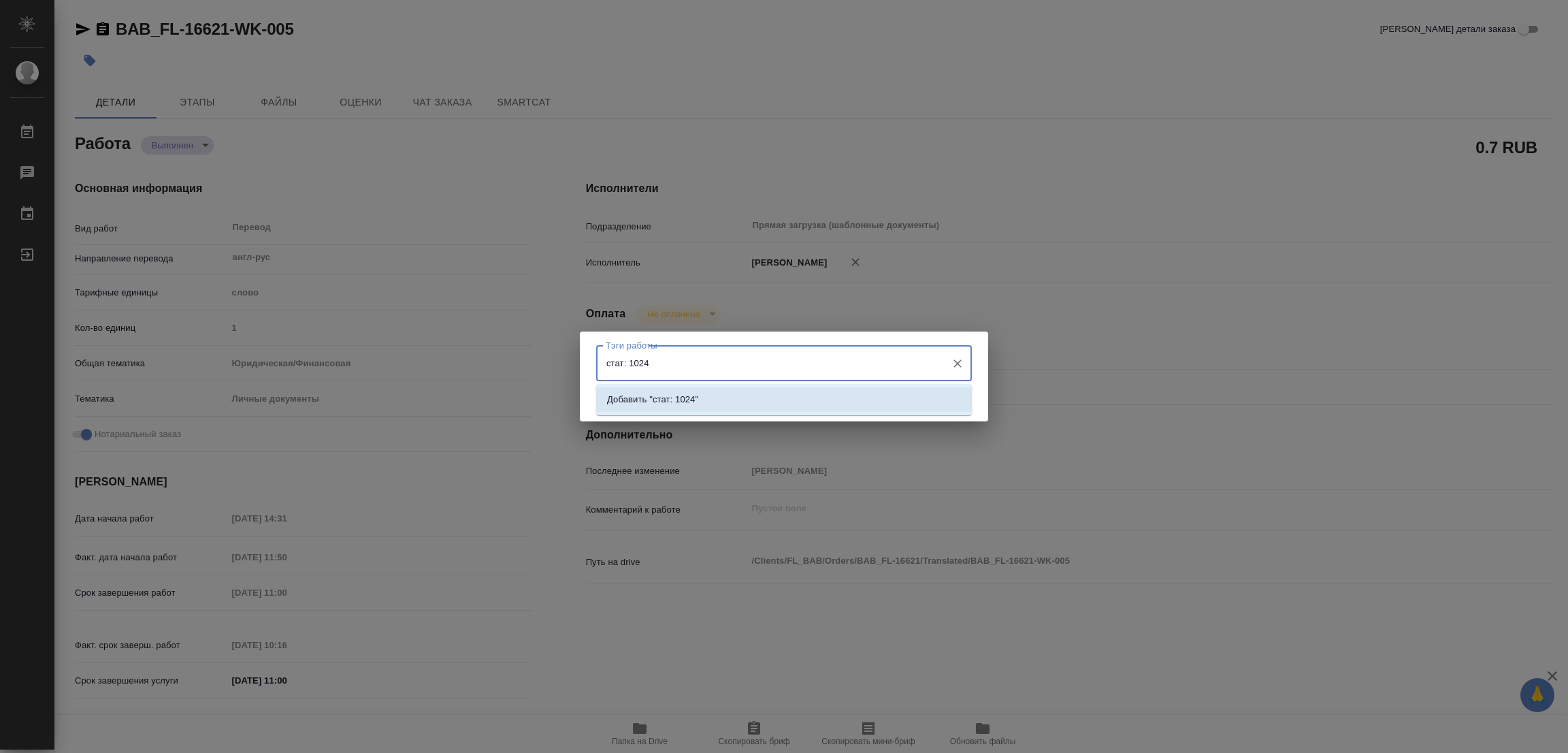
click at [691, 396] on p "Добавить "стат: 1024"" at bounding box center [652, 399] width 91 height 14
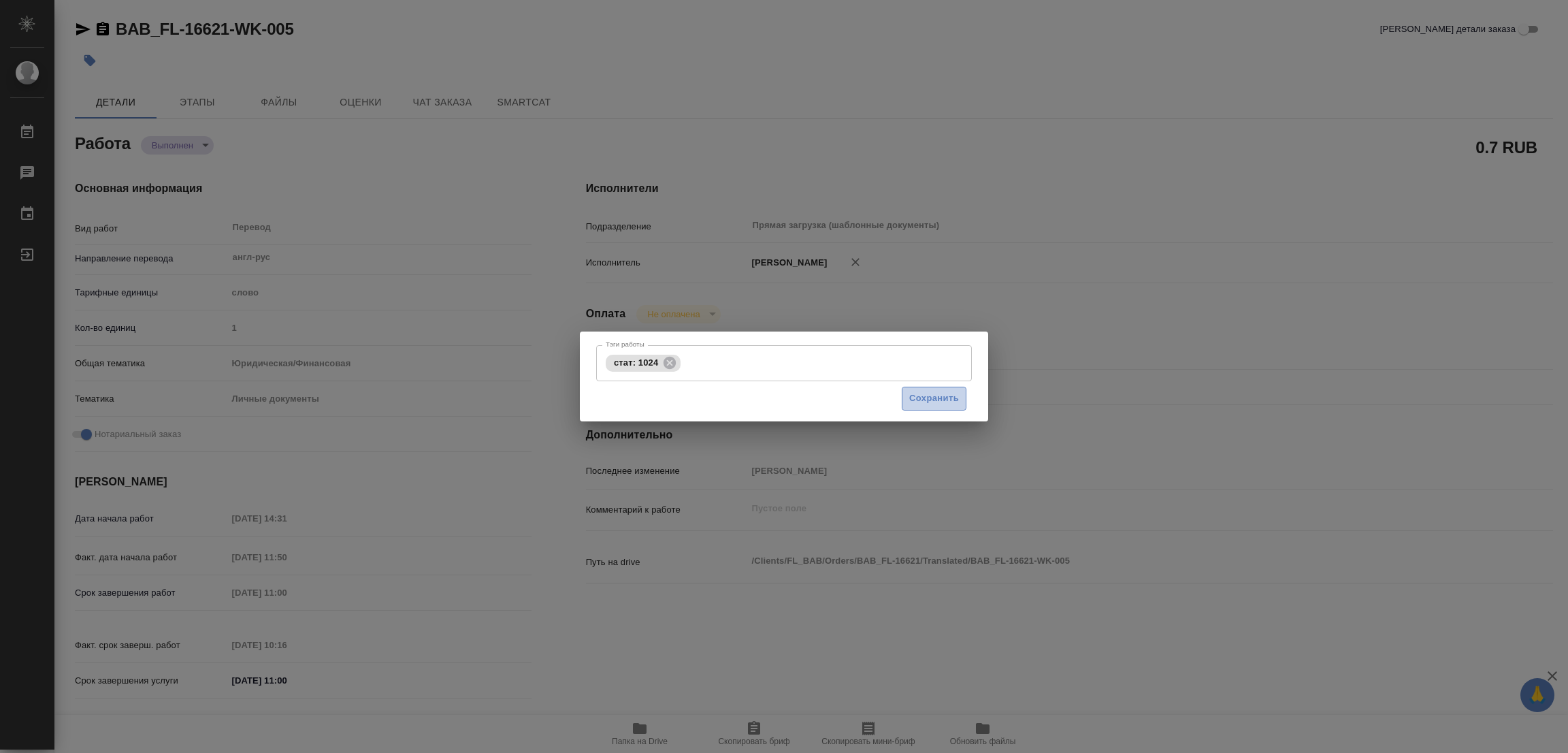
click at [937, 394] on span "Сохранить" at bounding box center [934, 399] width 50 height 15
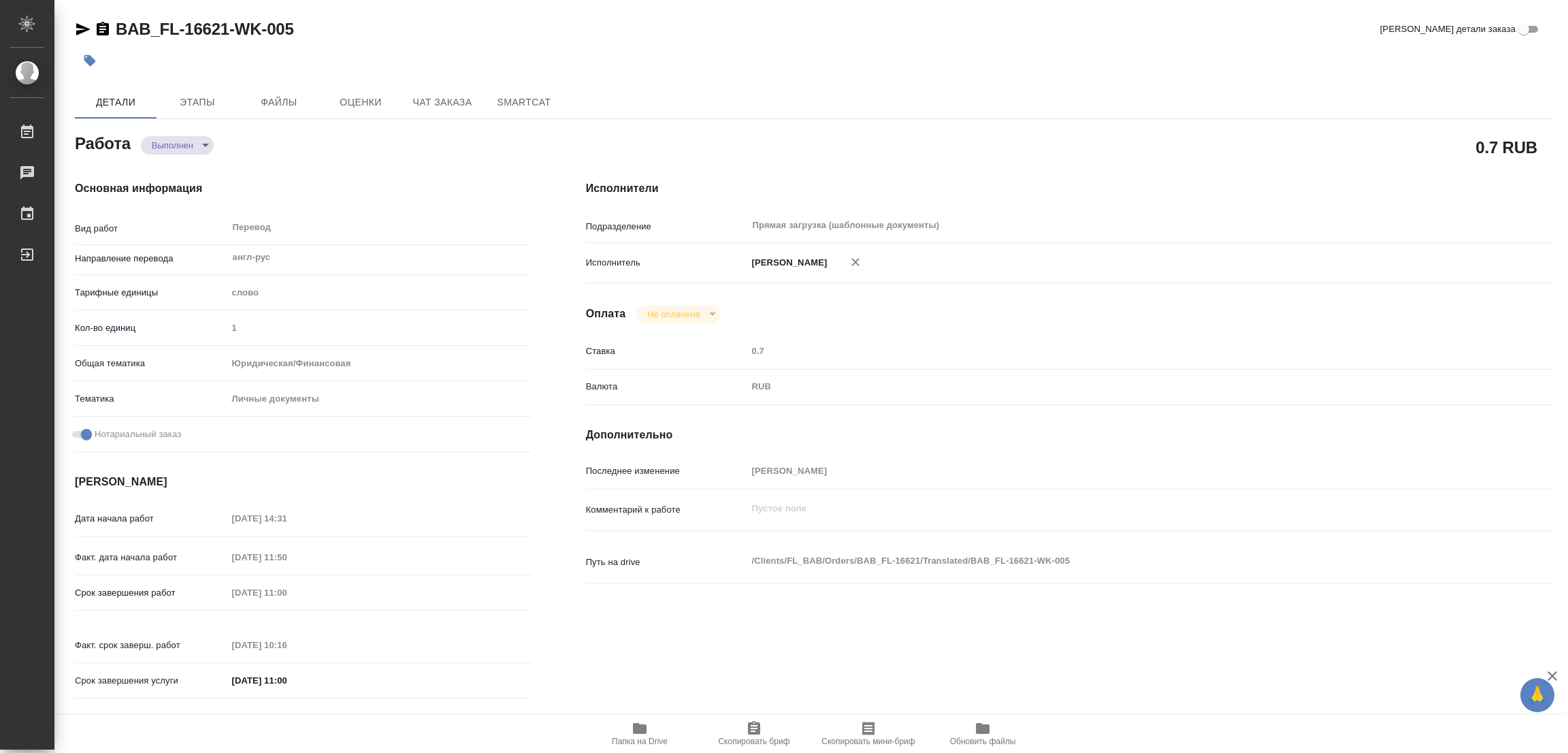
type input "completed"
type textarea "Перевод"
type textarea "x"
type input "англ-рус"
type input "5a8b1489cc6b4906c91bfd90"
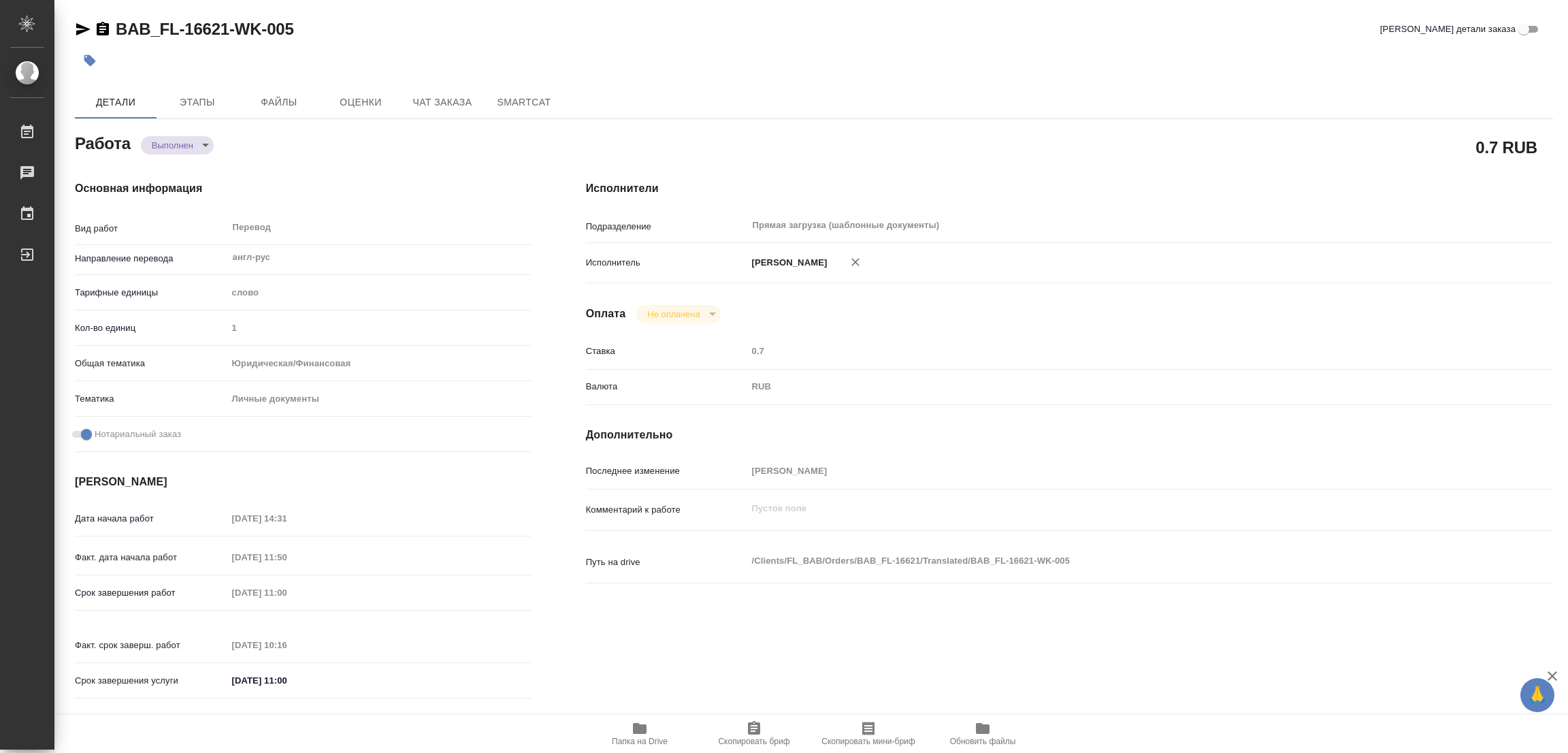
type input "1"
type input "yr-fn"
type input "5a8b8b956a9677013d343cfe"
checkbox input "true"
type input "02.10.2025 14:31"
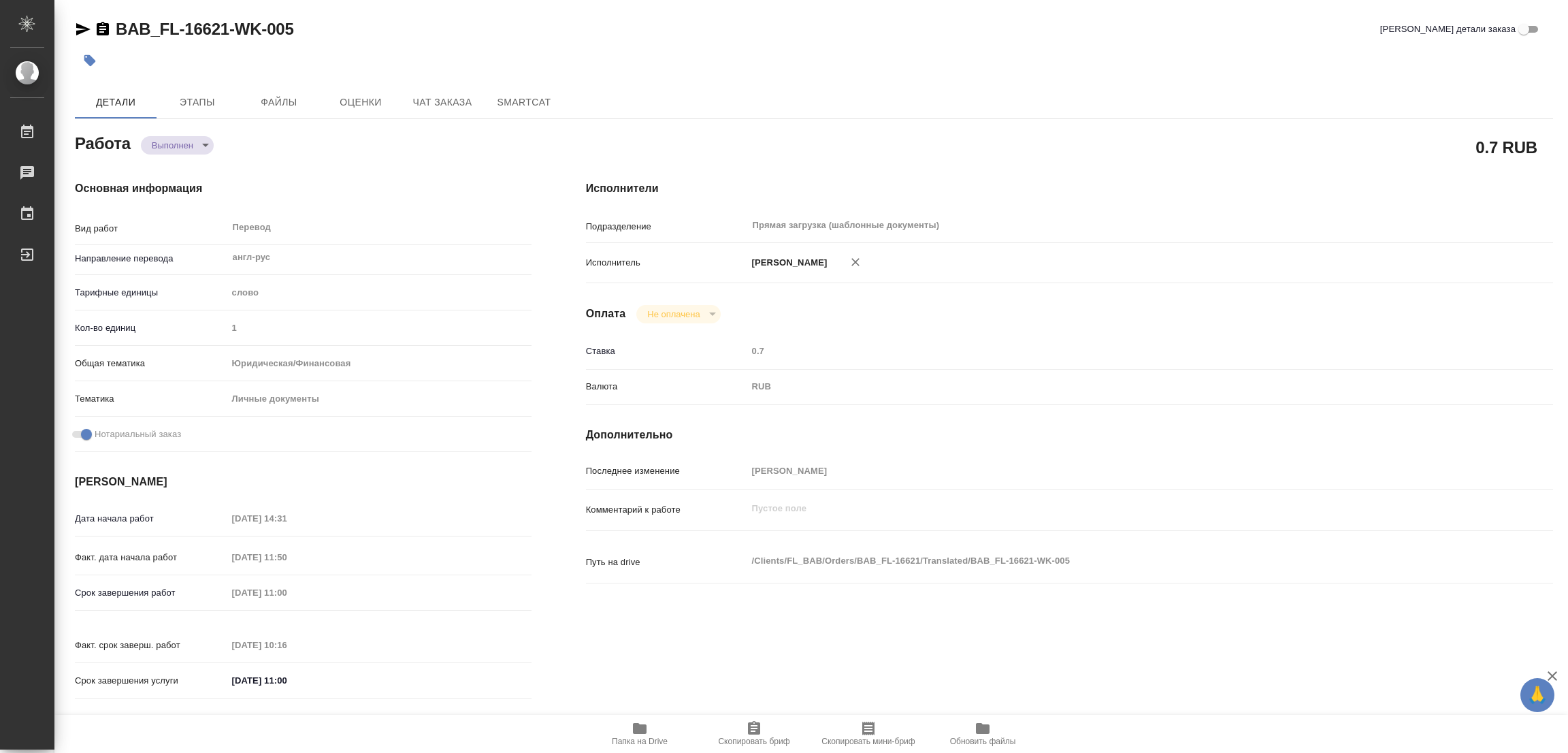
type input "03.10.2025 11:50"
type input "04.10.2025 11:00"
type input "04.10.2025 10:16"
type input "04.10.2025 11:00"
type input "Прямая загрузка (шаблонные документы)"
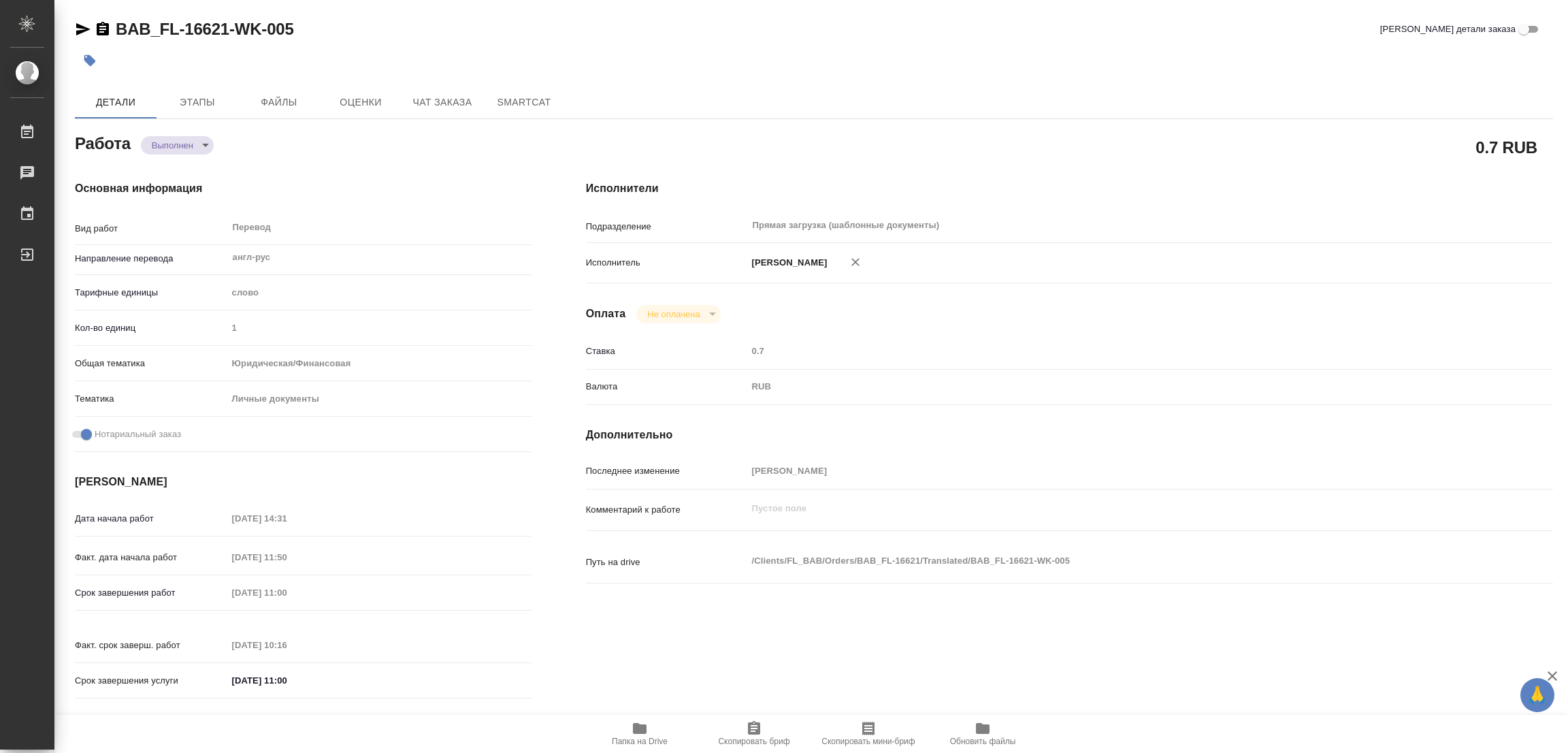
type input "notPayed"
type input "0.7"
type input "RUB"
type input "[PERSON_NAME]"
type textarea "x"
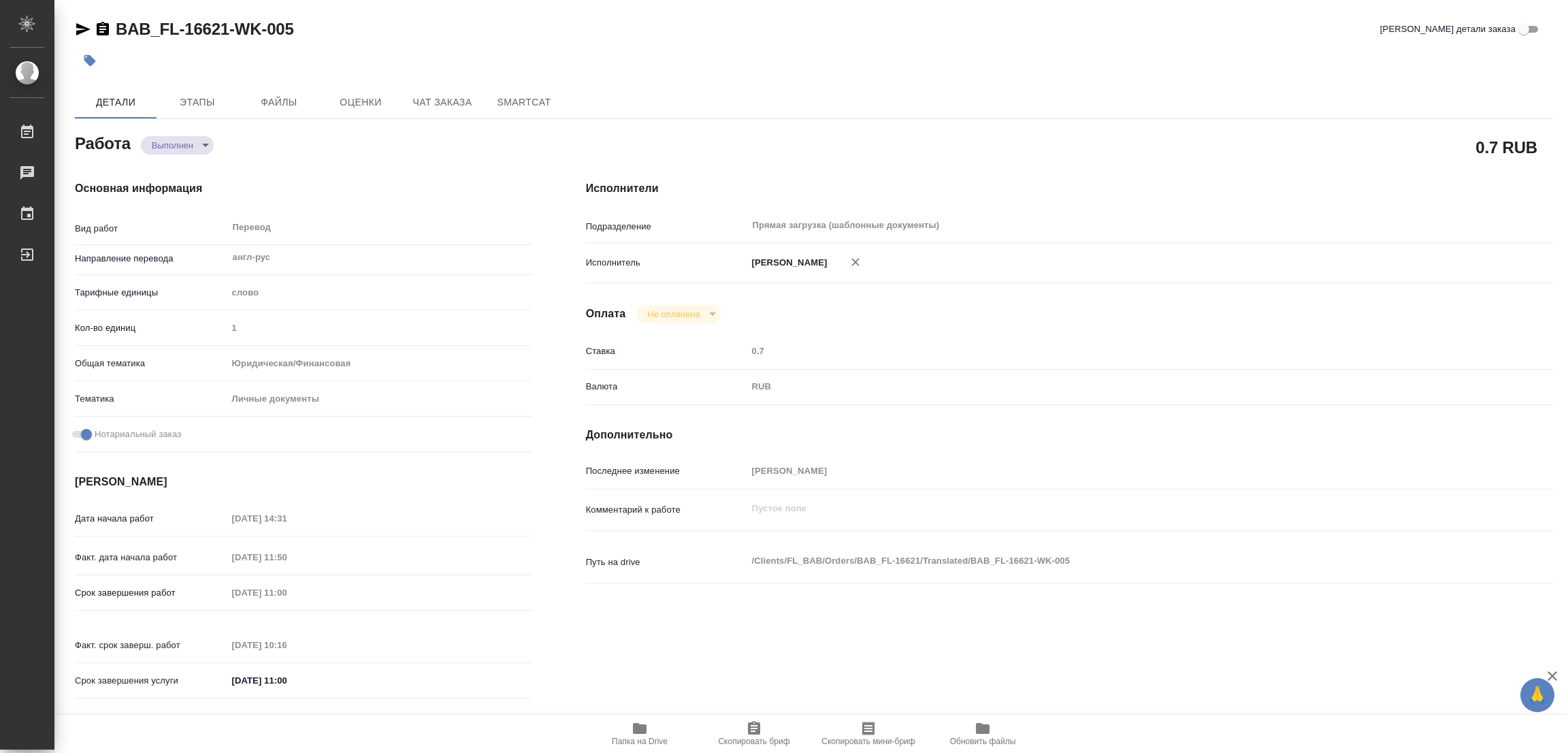
type textarea "/Clients/FL_BAB/Orders/BAB_FL-16621/Translated/BAB_FL-16621-WK-005"
type textarea "x"
type input "BAB_FL-16621"
type input "Перевод Стандарт"
type input "Редактура, Приёмка по качеству, Корректура, Перевод, Постредактура машинного пе…"
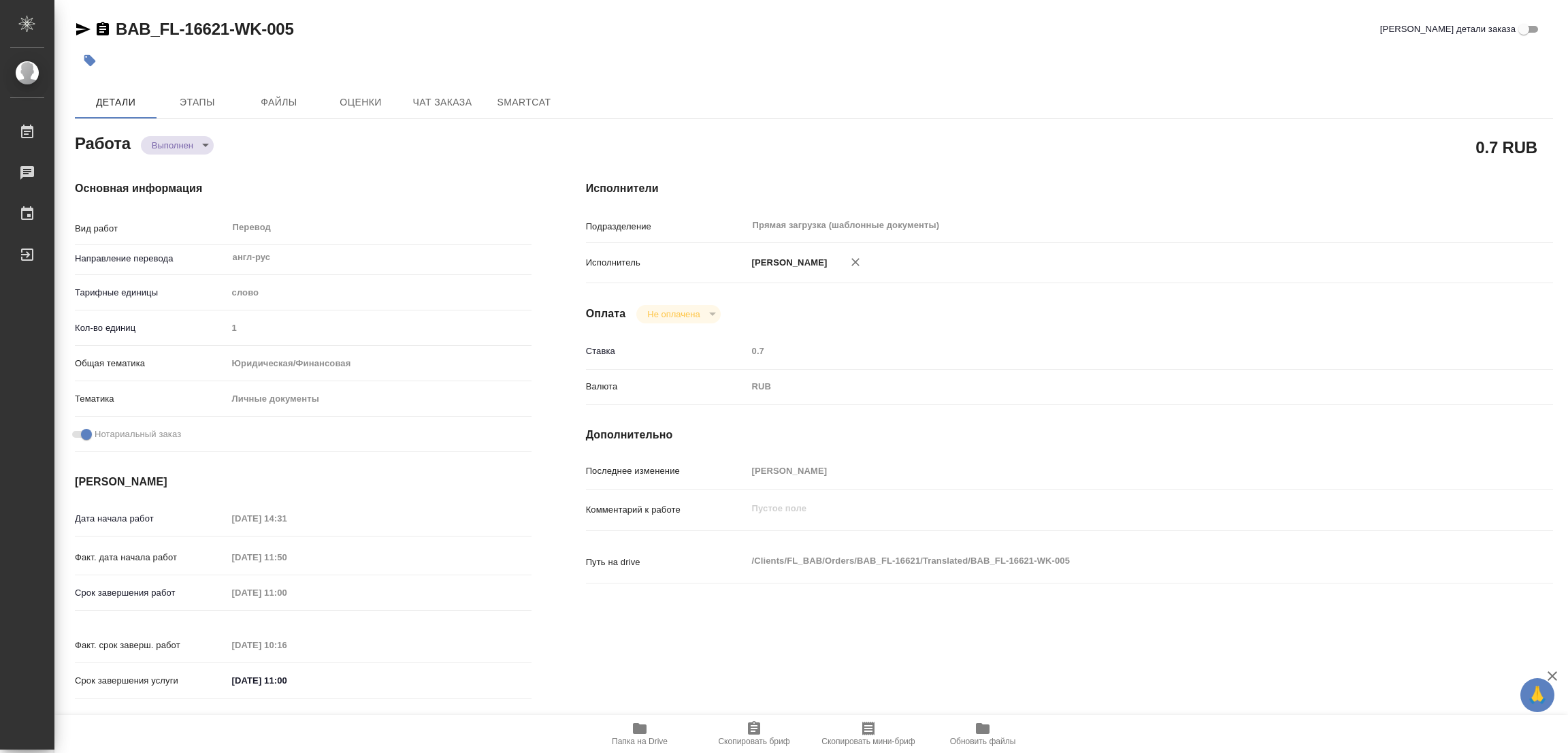
type input "[PERSON_NAME]"
type input "/Clients/FL_BAB/Orders/BAB_FL-16621"
type textarea "x"
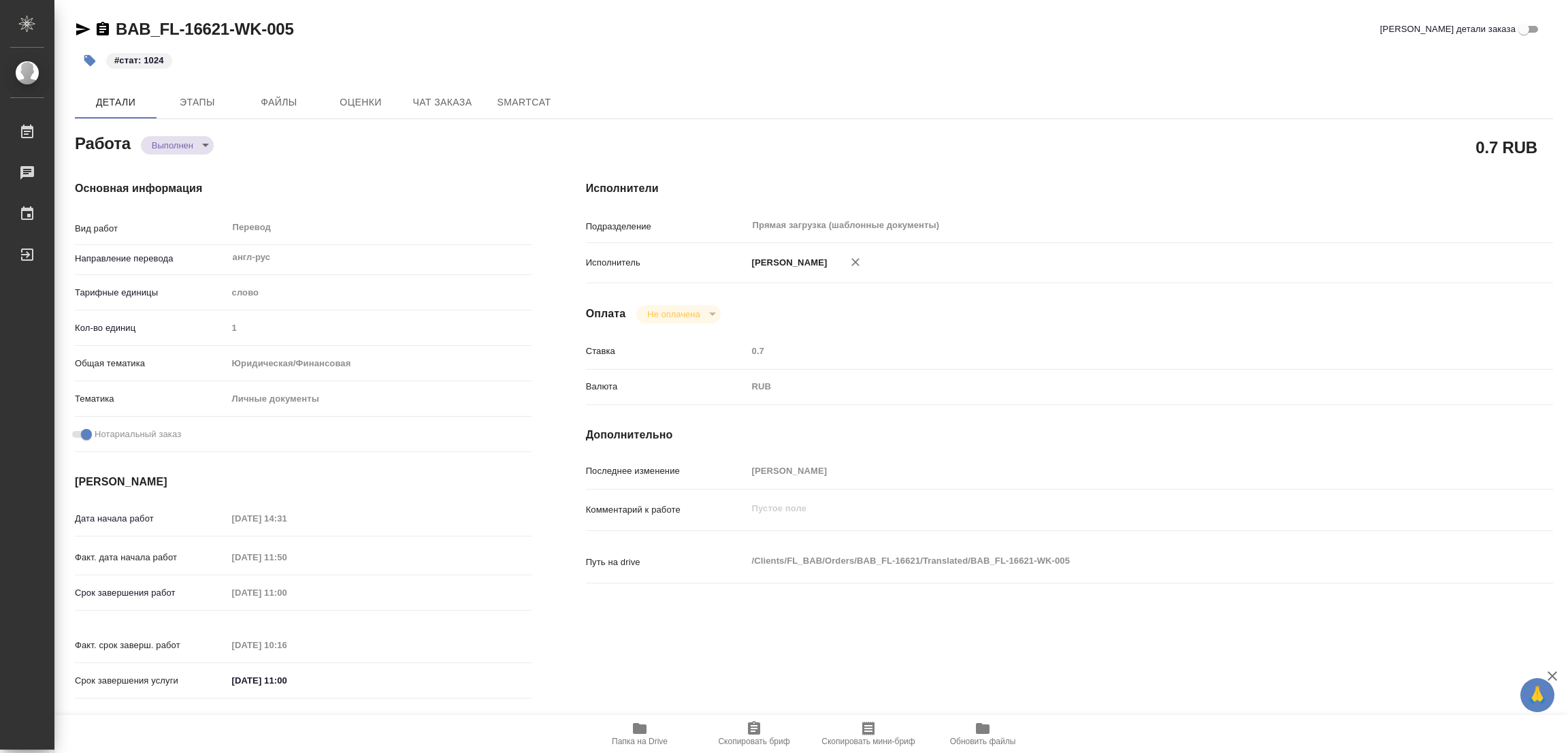
type textarea "x"
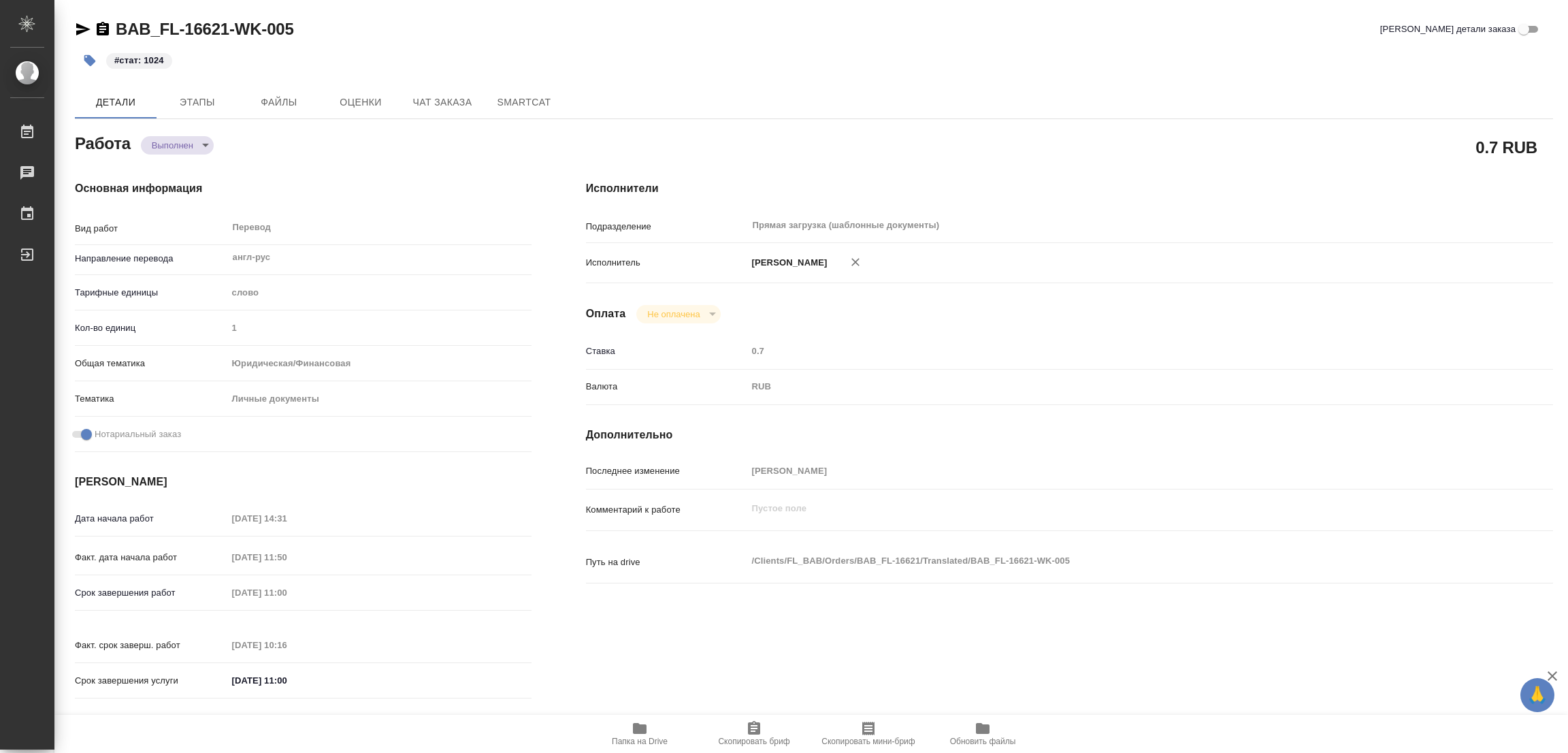
type textarea "x"
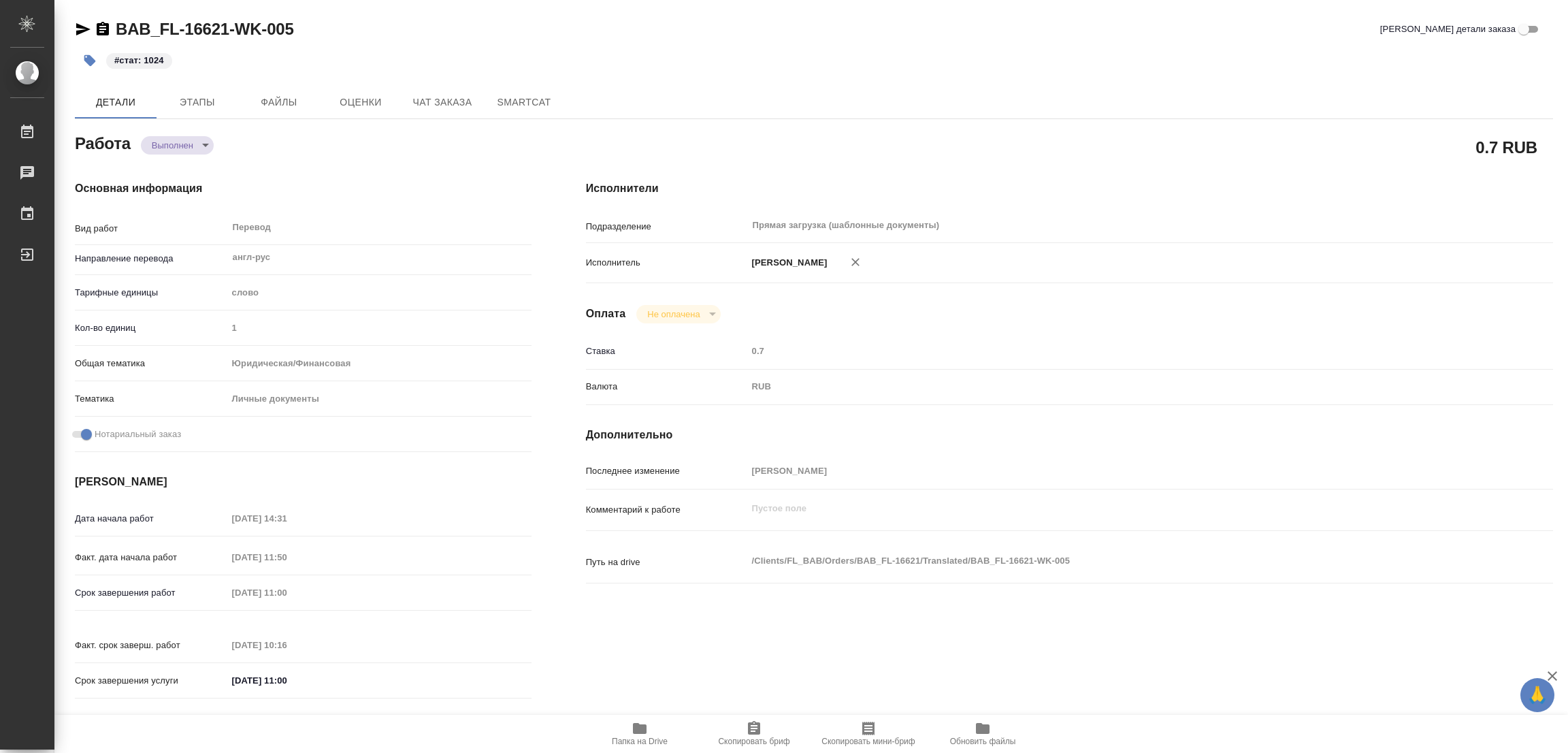
type textarea "x"
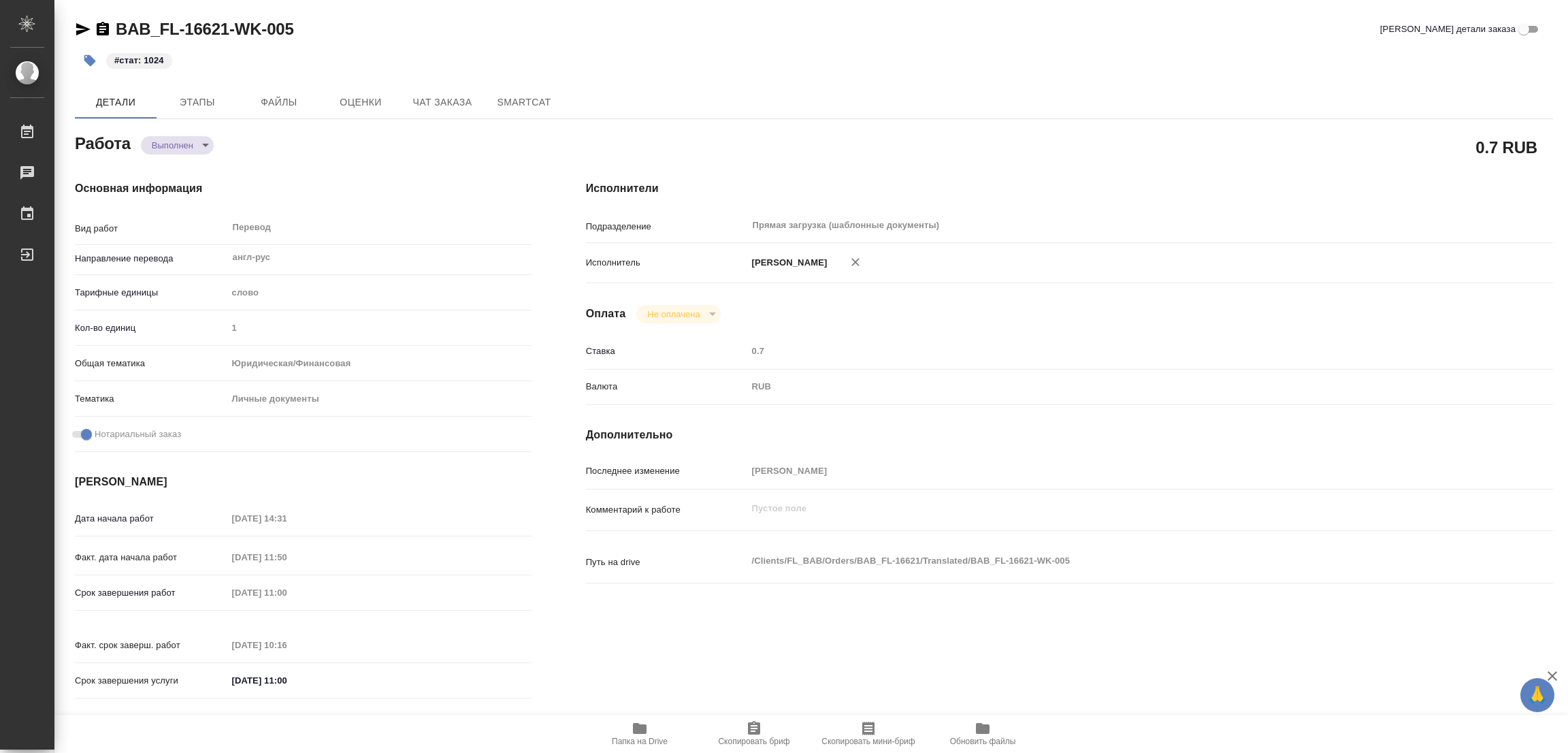
type textarea "x"
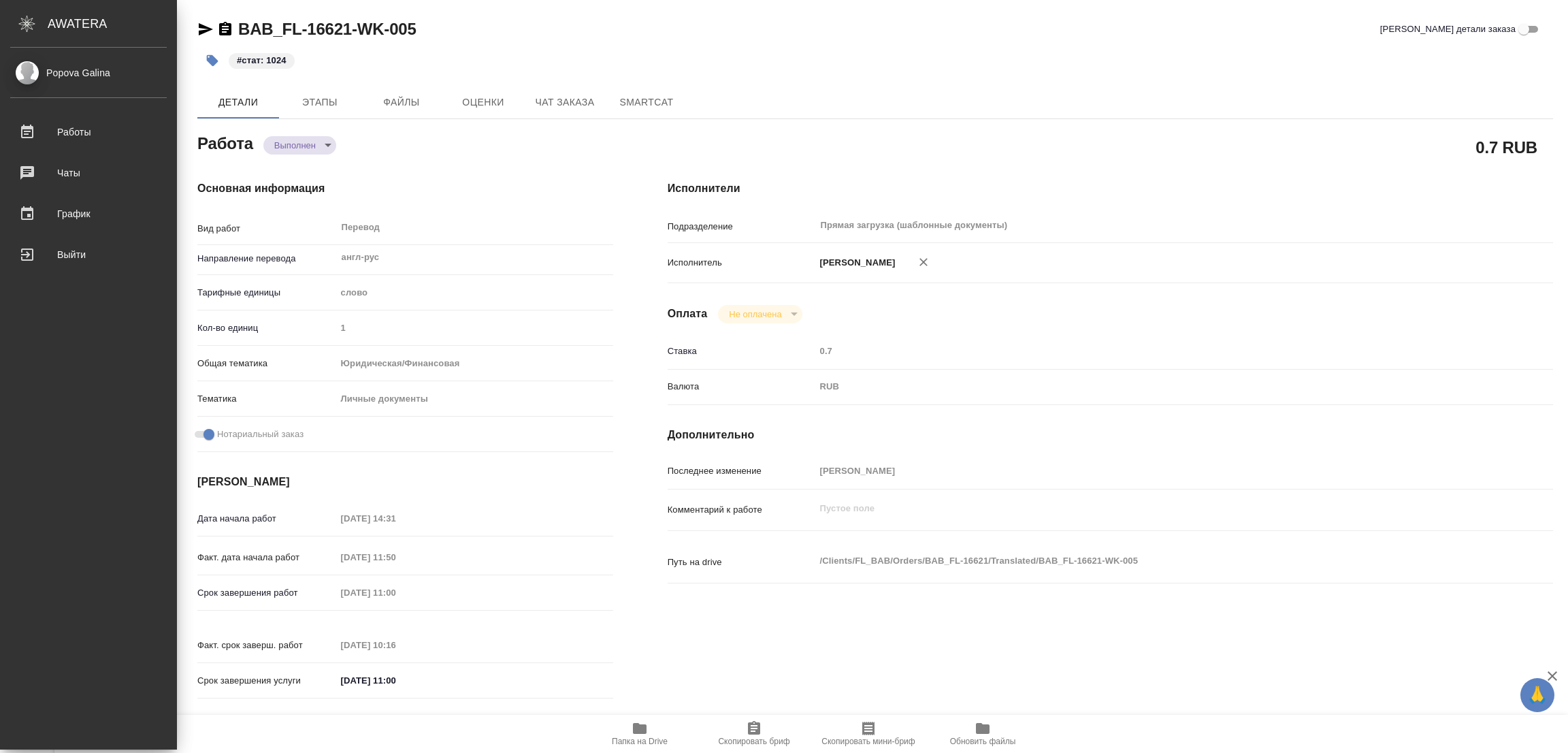
type textarea "x"
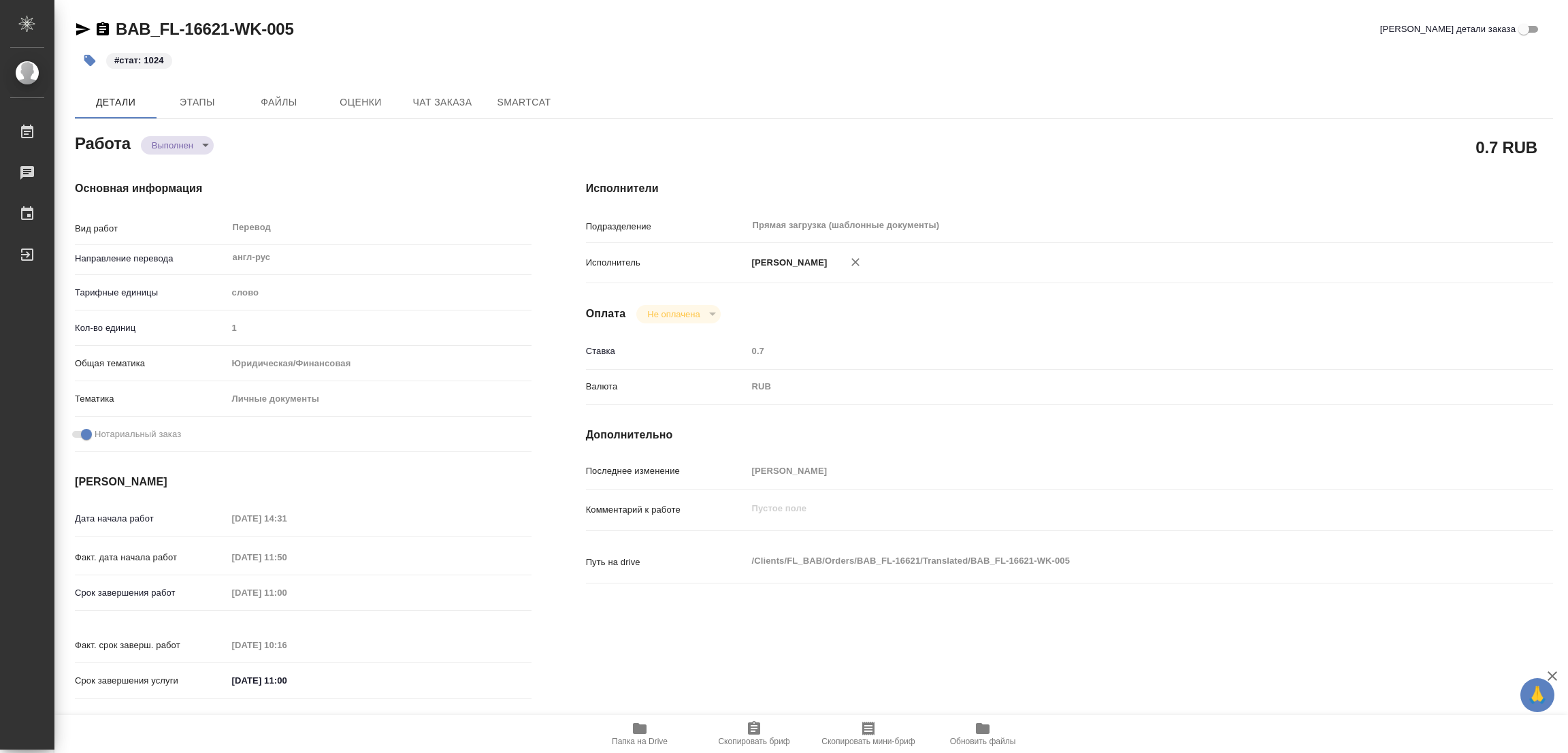
click at [402, 33] on div "BAB_FL-16621-WK-005 Кратко детали заказа" at bounding box center [814, 29] width 1478 height 21
